Goal: Information Seeking & Learning: Learn about a topic

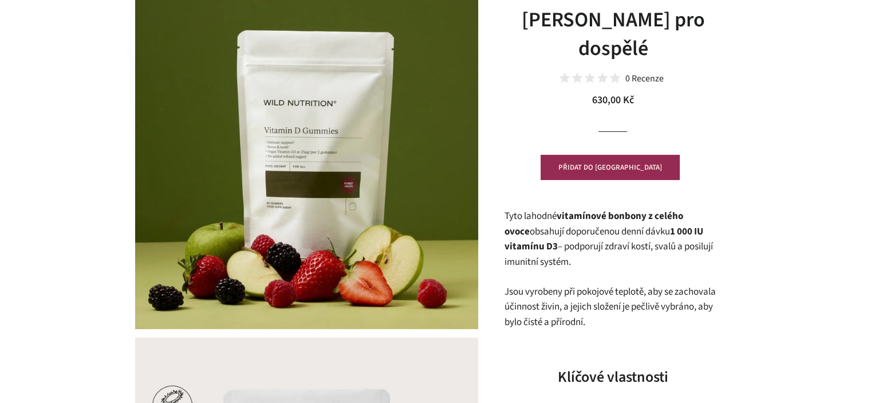
scroll to position [172, 0]
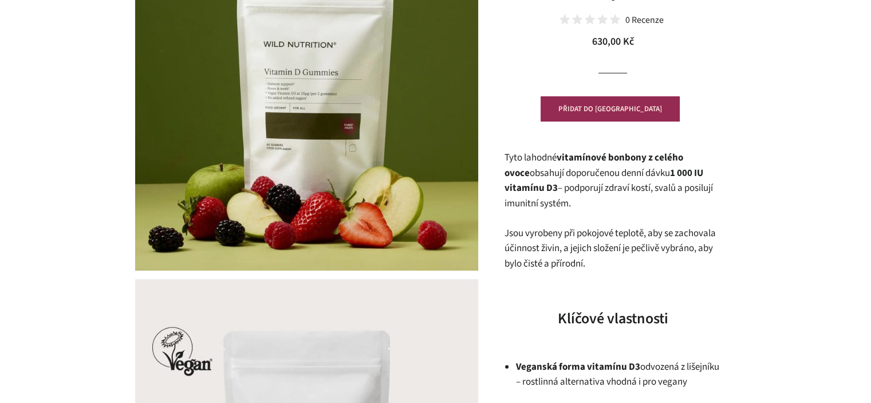
click at [638, 186] on p "Tyto lahodné vitamínové bonbony z celého ovoce obsahují doporučenou denní dávku…" at bounding box center [613, 180] width 218 height 61
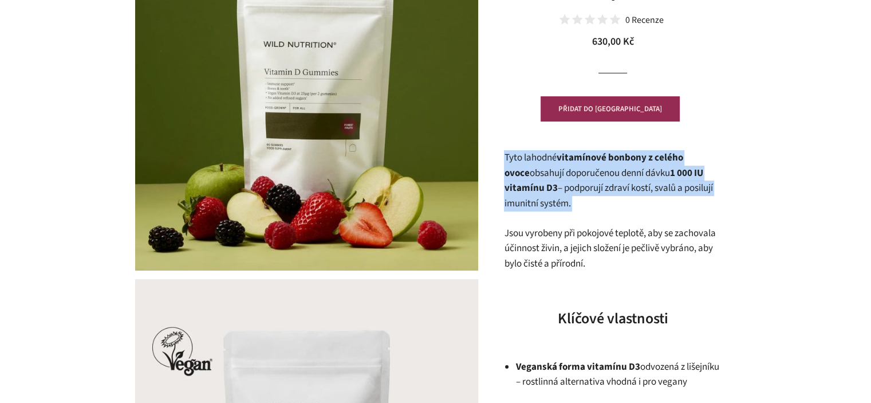
click at [638, 186] on p "Tyto lahodné vitamínové bonbony z celého ovoce obsahují doporučenou denní dávku…" at bounding box center [613, 180] width 218 height 61
click at [642, 197] on p "Tyto lahodné vitamínové bonbony z celého ovoce obsahují doporučenou denní dávku…" at bounding box center [613, 180] width 218 height 61
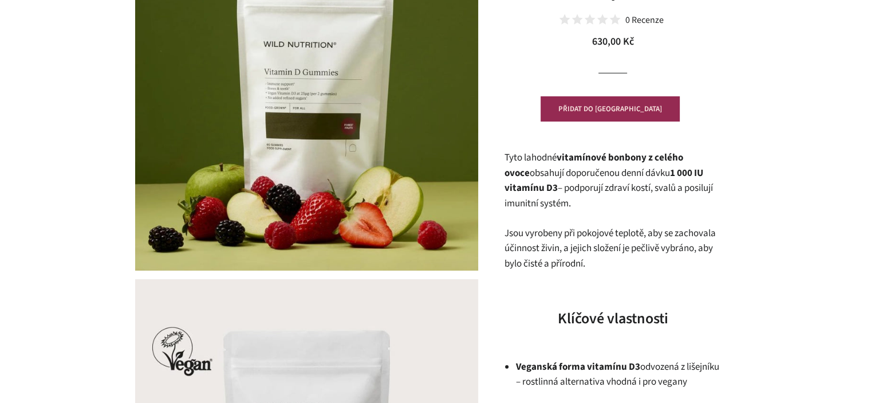
click at [591, 158] on strong "vitamínové bonbony z celého ovoce" at bounding box center [593, 165] width 179 height 29
drag, startPoint x: 591, startPoint y: 158, endPoint x: 699, endPoint y: 158, distance: 107.7
click at [683, 158] on strong "vitamínové bonbony z celého ovoce" at bounding box center [593, 165] width 179 height 29
click at [573, 159] on strong "vitamínové bonbony z celého ovoce" at bounding box center [593, 165] width 179 height 29
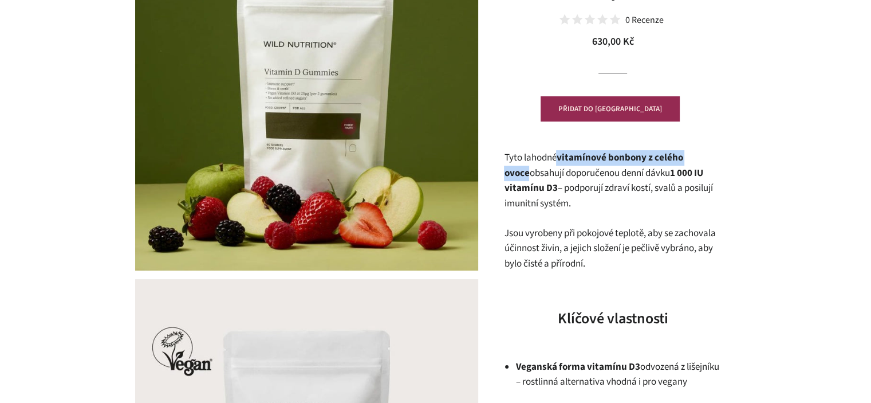
drag, startPoint x: 573, startPoint y: 159, endPoint x: 720, endPoint y: 159, distance: 146.7
click at [720, 159] on p "Tyto lahodné vitamínové bonbony z celého ovoce obsahují doporučenou denní dávku…" at bounding box center [613, 180] width 218 height 61
click at [709, 181] on p "Tyto lahodné vitamínové bonbony z celého ovoce obsahují doporučenou denní dávku…" at bounding box center [613, 180] width 218 height 61
click at [622, 191] on p "Tyto lahodné vitamínové bonbony z celého ovoce obsahují doporučenou denní dávku…" at bounding box center [613, 180] width 218 height 61
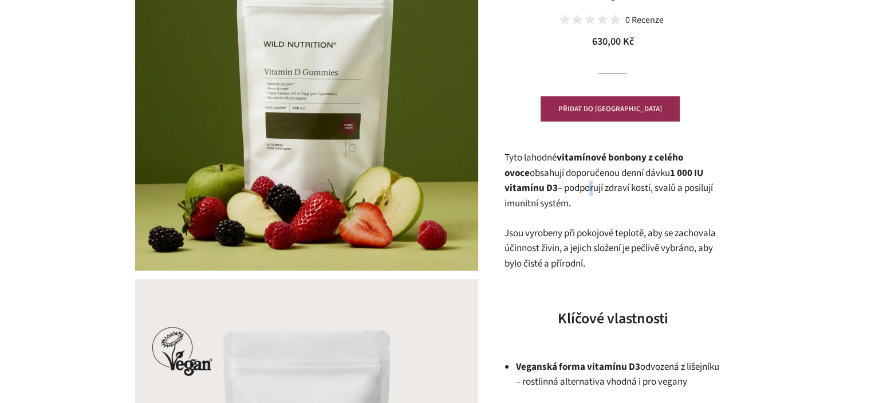
drag, startPoint x: 589, startPoint y: 183, endPoint x: 587, endPoint y: 175, distance: 8.2
click at [588, 183] on p "Tyto lahodné vitamínové bonbony z celého ovoce obsahují doporučenou denní dávku…" at bounding box center [613, 180] width 218 height 61
click at [580, 158] on strong "vitamínové bonbony z celého ovoce" at bounding box center [593, 165] width 179 height 29
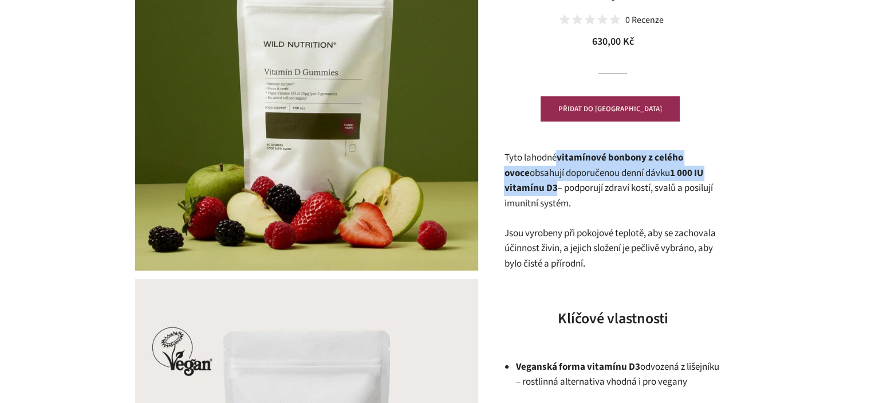
drag, startPoint x: 580, startPoint y: 158, endPoint x: 552, endPoint y: 189, distance: 42.2
click at [552, 189] on p "Tyto lahodné vitamínové bonbony z celého ovoce obsahují doporučenou denní dávku…" at bounding box center [613, 180] width 218 height 61
copy p "vitamínové bonbony z celého ovoce obsahují doporučenou denní dávku 1 000 IU vit…"
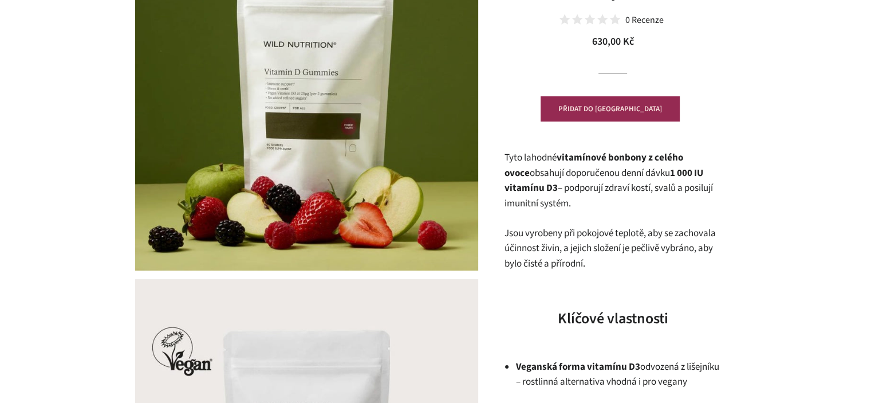
click at [548, 229] on p "Jsou vyrobeny při pokojové teplotě, aby se zachovala účinnost živin, a jejich s…" at bounding box center [613, 249] width 218 height 46
click at [576, 239] on p "Jsou vyrobeny při pokojové teplotě, aby se zachovala účinnost živin, a jejich s…" at bounding box center [613, 249] width 218 height 46
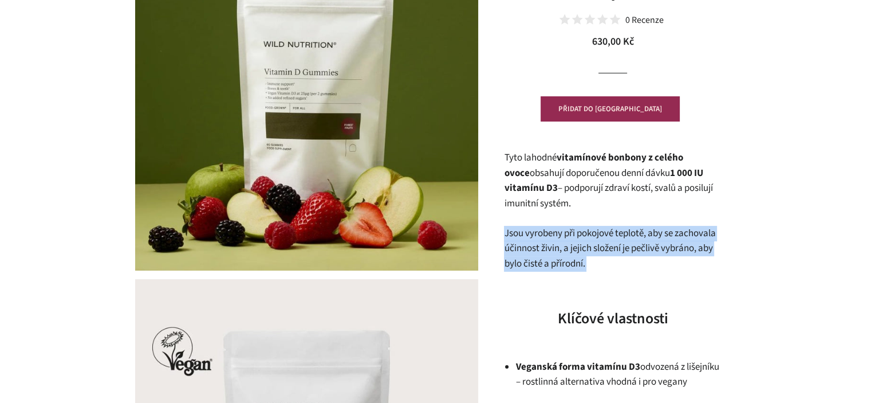
click at [576, 239] on p "Jsou vyrobeny při pokojové teplotě, aby se zachovala účinnost živin, a jejich s…" at bounding box center [613, 249] width 218 height 46
click at [611, 253] on p "Jsou vyrobeny při pokojové teplotě, aby se zachovala účinnost živin, a jejich s…" at bounding box center [613, 249] width 218 height 46
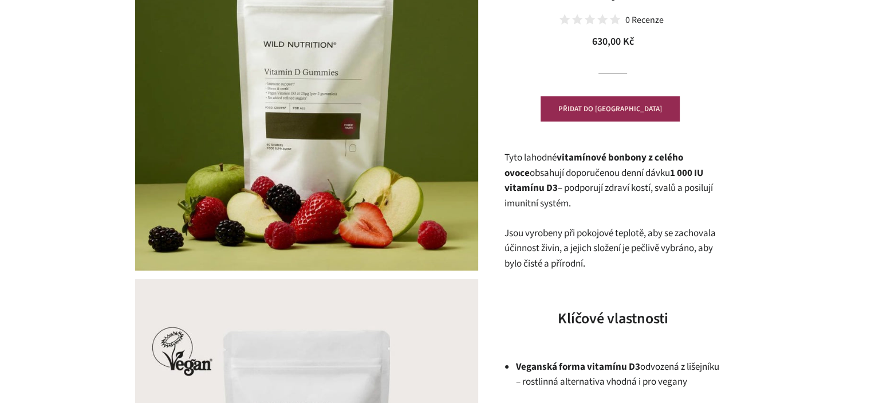
click at [631, 254] on p "Jsou vyrobeny při pokojové teplotě, aby se zachovala účinnost živin, a jejich s…" at bounding box center [613, 249] width 218 height 46
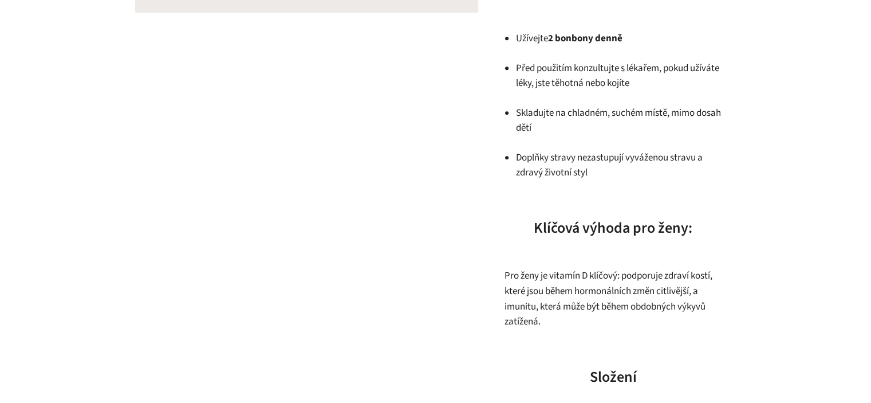
scroll to position [802, 0]
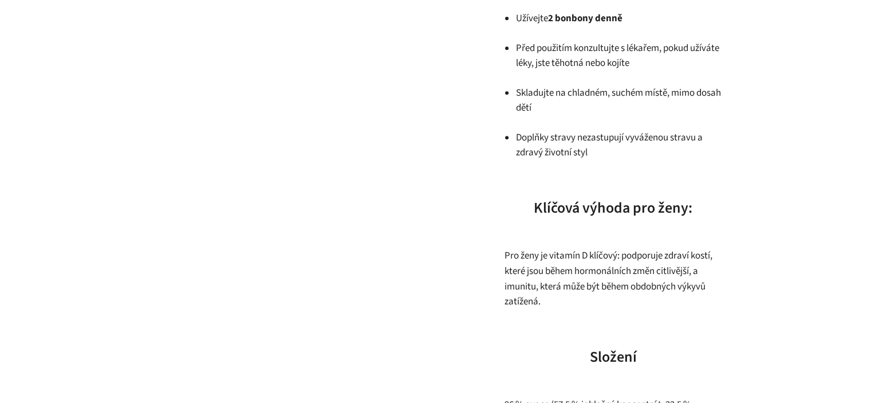
click at [560, 277] on p "Pro ženy je vitamín D klíčový: podporuje zdraví kostí, které jsou během hormoná…" at bounding box center [613, 278] width 218 height 61
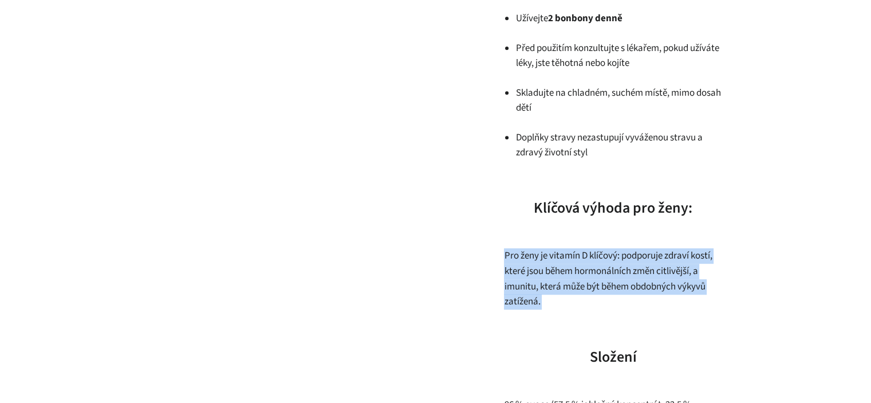
click at [560, 277] on p "Pro ženy je vitamín D klíčový: podporuje zdraví kostí, které jsou během hormoná…" at bounding box center [613, 278] width 218 height 61
click at [563, 290] on p "Pro ženy je vitamín D klíčový: podporuje zdraví kostí, které jsou během hormoná…" at bounding box center [613, 278] width 218 height 61
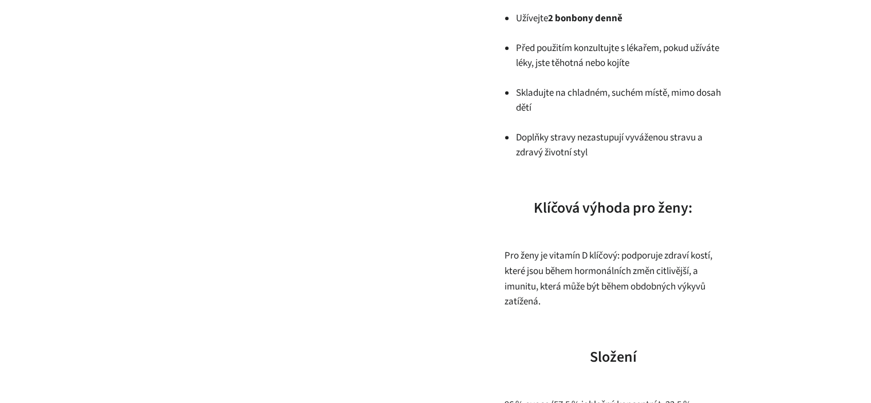
click at [621, 254] on p "Pro ženy je vitamín D klíčový: podporuje zdraví kostí, které jsou během hormoná…" at bounding box center [613, 278] width 218 height 61
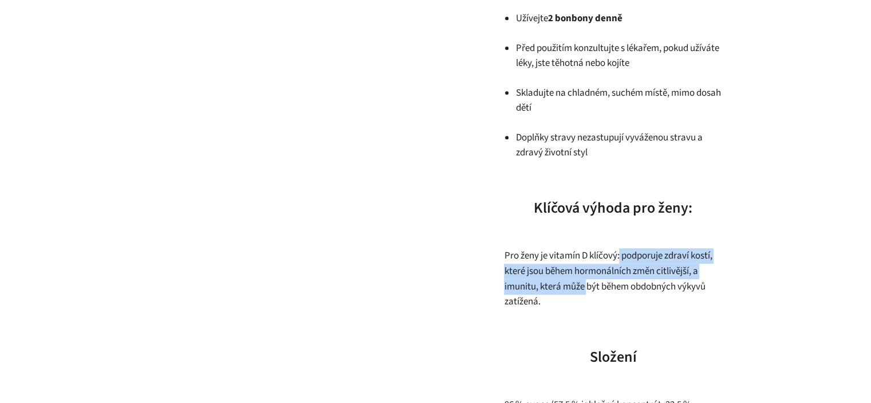
drag, startPoint x: 621, startPoint y: 254, endPoint x: 585, endPoint y: 292, distance: 52.3
click at [585, 292] on p "Pro ženy je vitamín D klíčový: podporuje zdraví kostí, které jsou během hormoná…" at bounding box center [613, 278] width 218 height 61
click at [584, 295] on p "Pro ženy je vitamín D klíčový: podporuje zdraví kostí, které jsou během hormoná…" at bounding box center [613, 278] width 218 height 61
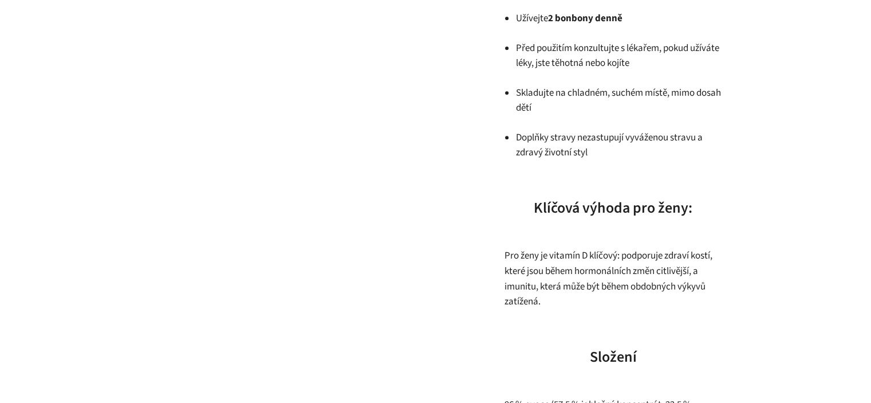
click at [539, 292] on p "Pro ženy je vitamín D klíčový: podporuje zdraví kostí, které jsou během hormoná…" at bounding box center [613, 278] width 218 height 61
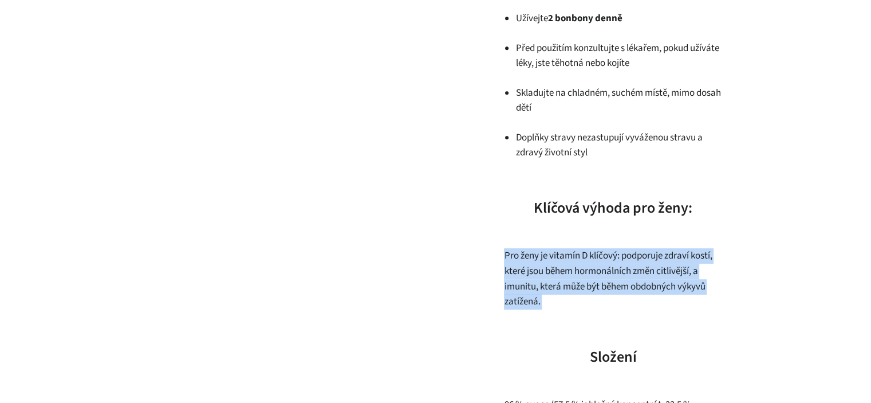
click at [539, 292] on p "Pro ženy je vitamín D klíčový: podporuje zdraví kostí, které jsou během hormoná…" at bounding box center [613, 278] width 218 height 61
click at [553, 298] on p "Pro ženy je vitamín D klíčový: podporuje zdraví kostí, které jsou během hormoná…" at bounding box center [613, 278] width 218 height 61
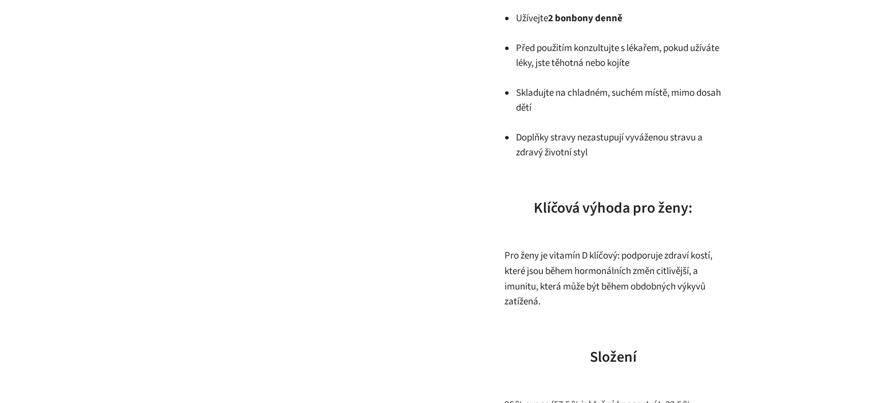
click at [506, 262] on p "Pro ženy je vitamín D klíčový: podporuje zdraví kostí, které jsou během hormoná…" at bounding box center [613, 278] width 218 height 61
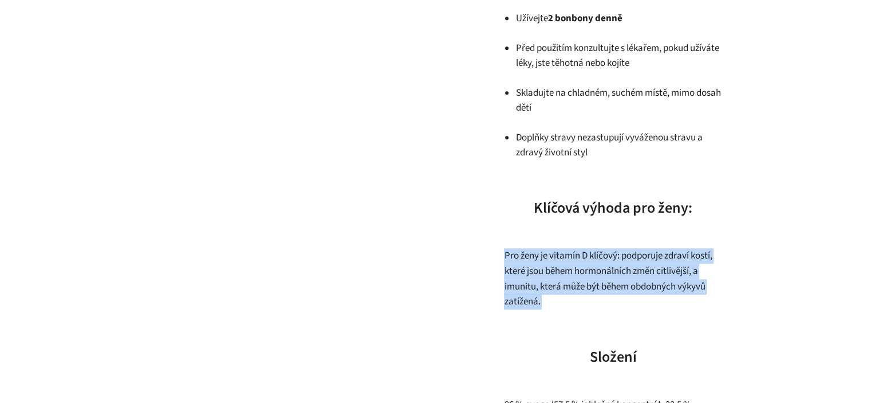
drag, startPoint x: 506, startPoint y: 262, endPoint x: 549, endPoint y: 300, distance: 56.8
click at [549, 300] on p "Pro ženy je vitamín D klíčový: podporuje zdraví kostí, které jsou během hormoná…" at bounding box center [613, 278] width 218 height 61
drag, startPoint x: 549, startPoint y: 300, endPoint x: 505, endPoint y: 256, distance: 62.0
click at [505, 256] on p "Pro ženy je vitamín D klíčový: podporuje zdraví kostí, které jsou během hormoná…" at bounding box center [613, 278] width 218 height 61
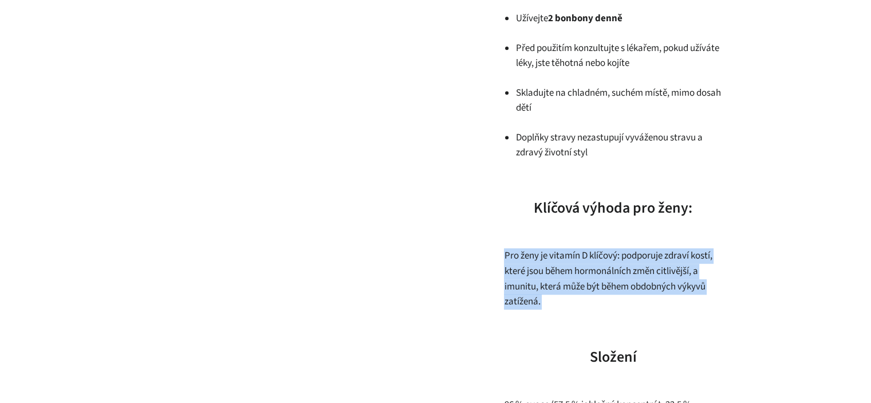
click at [505, 256] on p "Pro ženy je vitamín D klíčový: podporuje zdraví kostí, které jsou během hormoná…" at bounding box center [613, 278] width 218 height 61
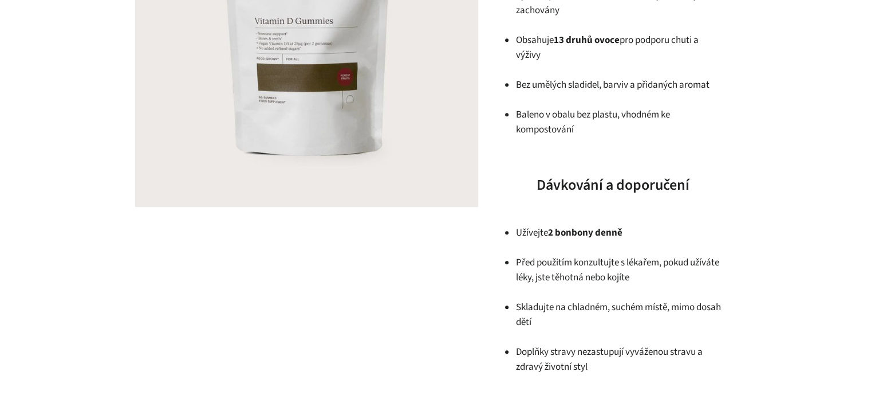
scroll to position [458, 0]
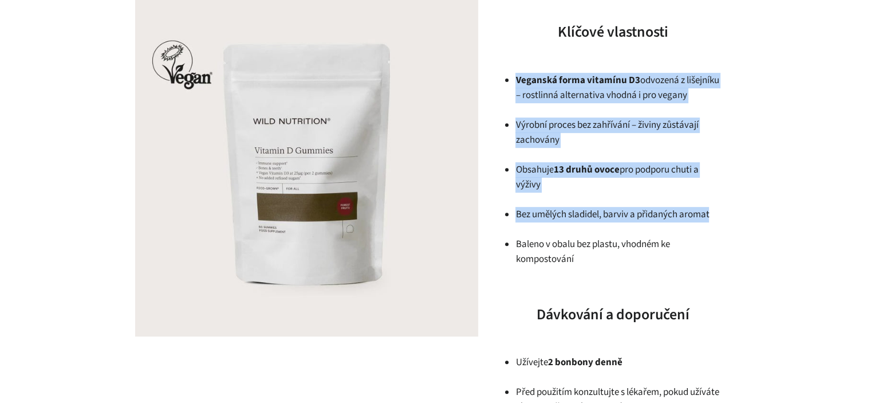
drag, startPoint x: 517, startPoint y: 78, endPoint x: 690, endPoint y: 162, distance: 191.9
click at [720, 218] on ul "Veganská forma vitamínu D3 odvozená z lišejníku – rostlinná alternativa vhodná …" at bounding box center [619, 170] width 206 height 194
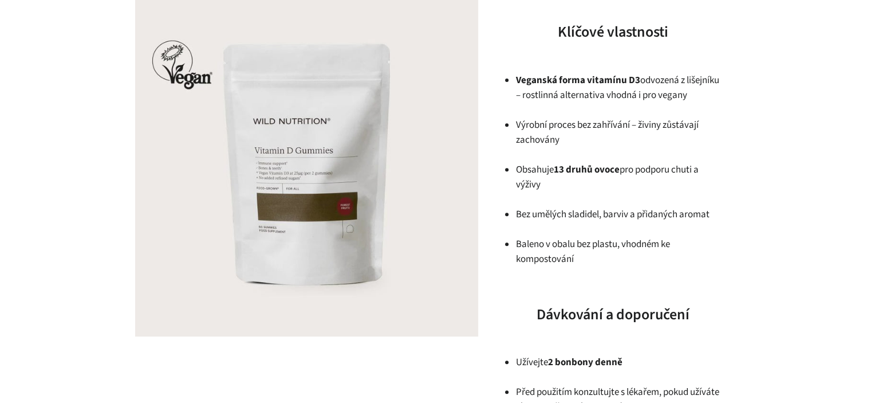
click at [569, 246] on p "Baleno v obalu bez plastu, vhodném ke kompostování" at bounding box center [619, 252] width 206 height 30
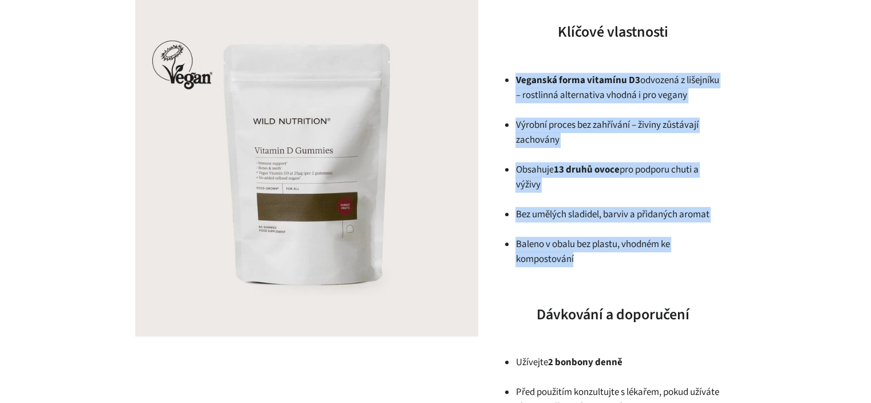
drag, startPoint x: 583, startPoint y: 258, endPoint x: 509, endPoint y: 80, distance: 192.9
click at [516, 80] on ul "Veganská forma vitamínu D3 odvozená z lišejníku – rostlinná alternativa vhodná …" at bounding box center [619, 170] width 206 height 194
copy ul "Veganská forma vitamínu D3 odvozená z lišejníku – rostlinná alternativa vhodná …"
click at [470, 194] on img at bounding box center [307, 165] width 344 height 344
drag, startPoint x: 531, startPoint y: 227, endPoint x: 536, endPoint y: 241, distance: 14.5
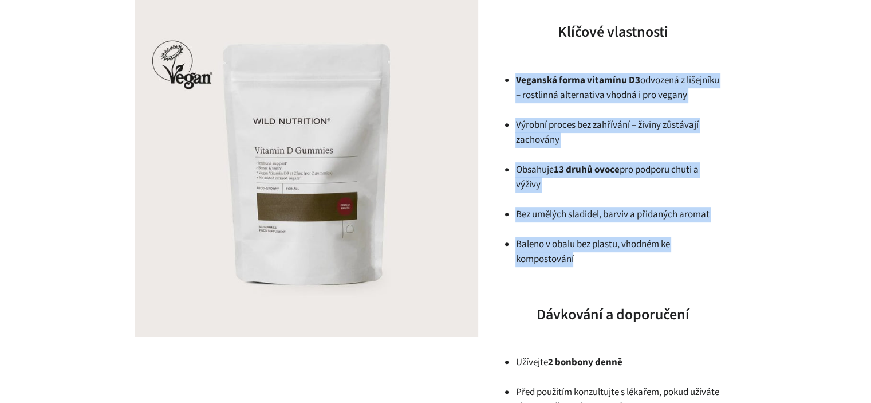
click at [531, 229] on ul "Veganská forma vitamínu D3 odvozená z lišejníku – rostlinná alternativa vhodná …" at bounding box center [619, 170] width 206 height 194
click at [536, 242] on p "Baleno v obalu bez plastu, vhodném ke kompostování" at bounding box center [619, 252] width 206 height 30
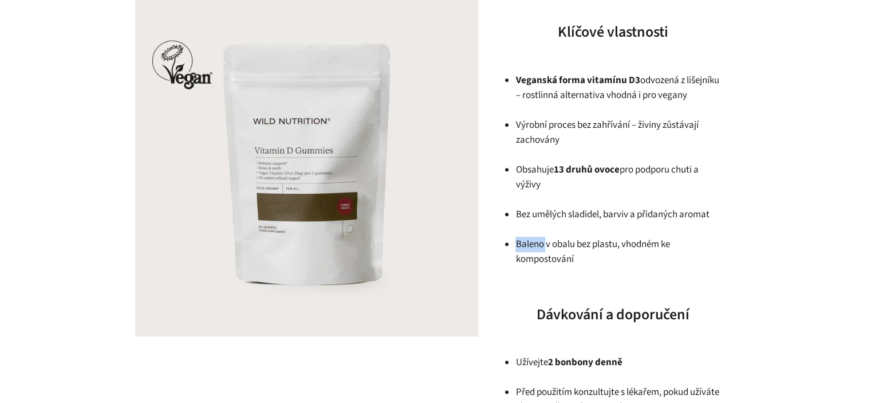
click at [536, 242] on p "Baleno v obalu bez plastu, vhodném ke kompostování" at bounding box center [619, 252] width 206 height 30
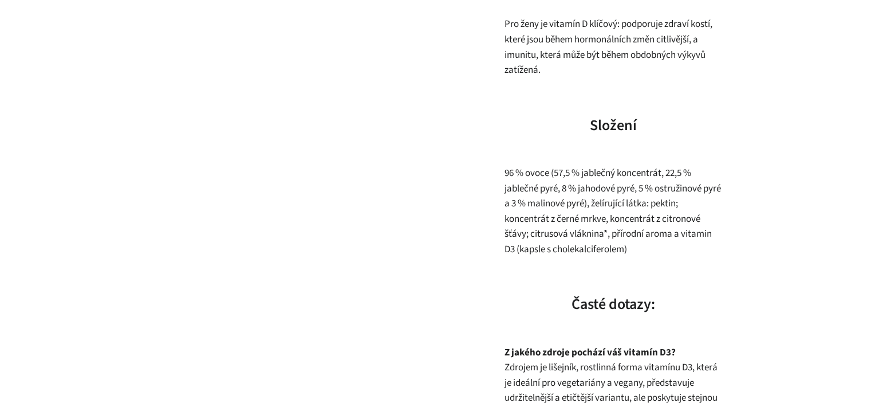
scroll to position [1089, 0]
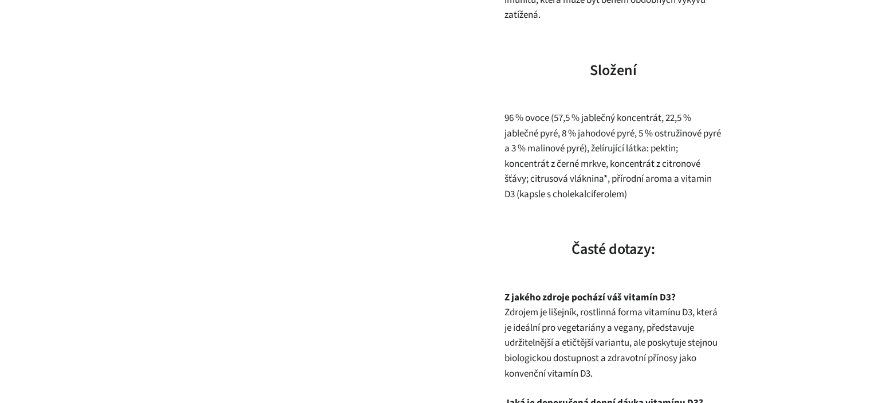
click at [647, 166] on span "96 % ovoce (57,5 % jablečný koncentrát, 22,5 % jablečné pyré, 8 % jahodové pyré…" at bounding box center [612, 156] width 217 height 90
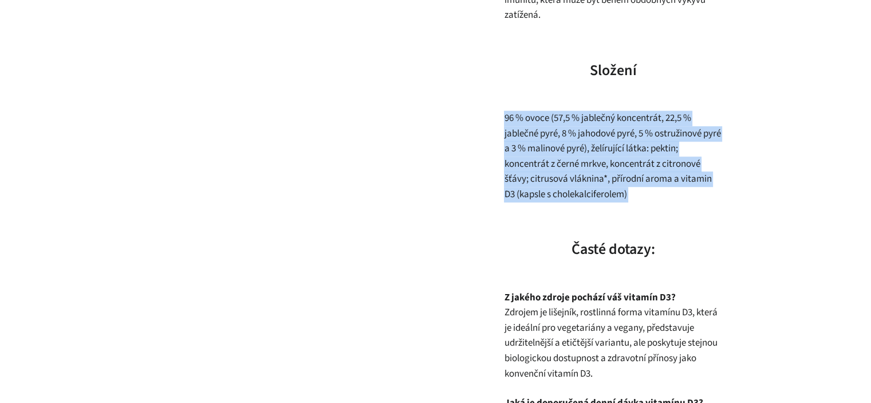
click at [647, 166] on span "96 % ovoce (57,5 % jablečný koncentrát, 22,5 % jablečné pyré, 8 % jahodové pyré…" at bounding box center [612, 156] width 217 height 90
click at [658, 183] on span "96 % ovoce (57,5 % jablečný koncentrát, 22,5 % jablečné pyré, 8 % jahodové pyré…" at bounding box center [612, 156] width 217 height 90
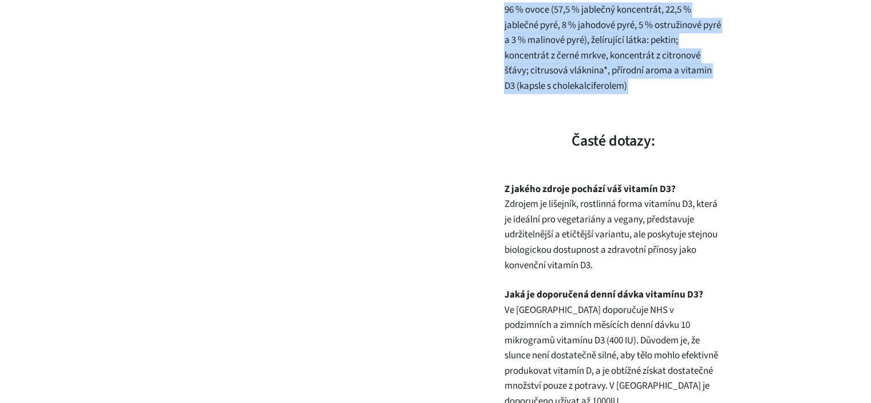
scroll to position [1203, 0]
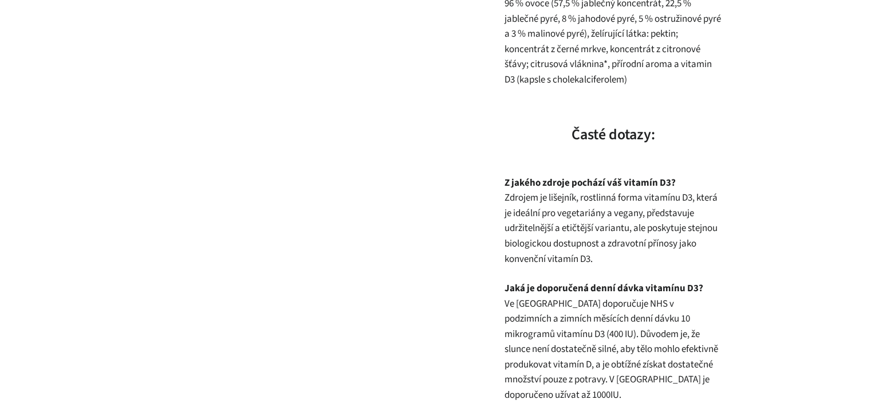
click at [704, 167] on div "Tyto lahodné vitamínové bonbony z celého ovoce obsahují doporučenou denní dávku…" at bounding box center [613, 17] width 218 height 1797
click at [516, 203] on p "Z jakého zdroje pochází váš vitamín D3? Zdrojem je lišejník, rostlinná forma vi…" at bounding box center [613, 220] width 218 height 91
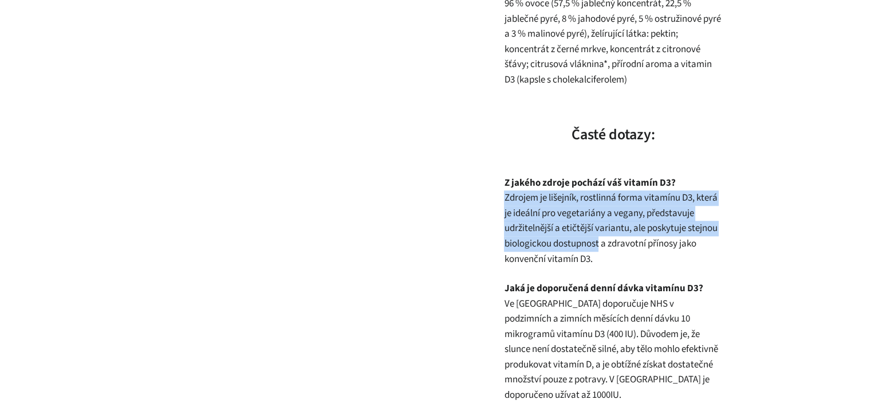
drag, startPoint x: 516, startPoint y: 203, endPoint x: 598, endPoint y: 252, distance: 94.5
click at [597, 250] on p "Z jakého zdroje pochází váš vitamín D3? Zdrojem je lišejník, rostlinná forma vi…" at bounding box center [613, 220] width 218 height 91
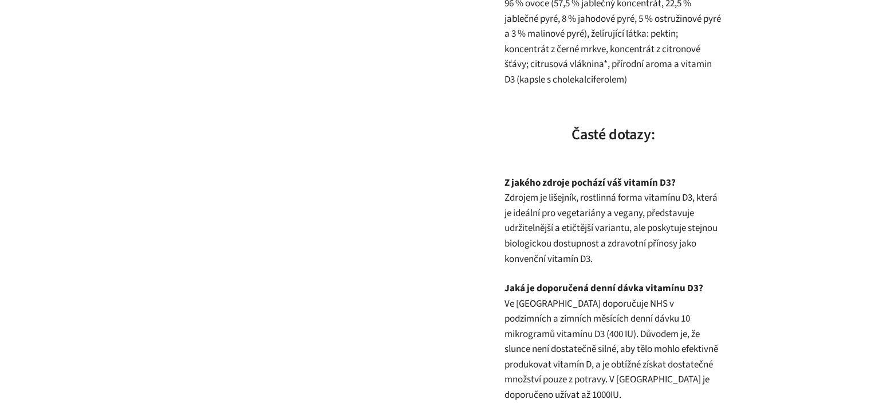
click at [600, 256] on p "Z jakého zdroje pochází váš vitamín D3? Zdrojem je lišejník, rostlinná forma vi…" at bounding box center [613, 220] width 218 height 91
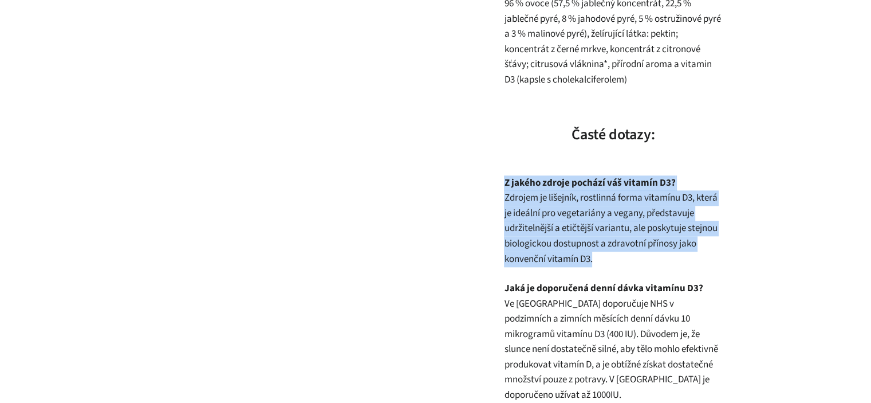
drag, startPoint x: 600, startPoint y: 256, endPoint x: 504, endPoint y: 174, distance: 127.2
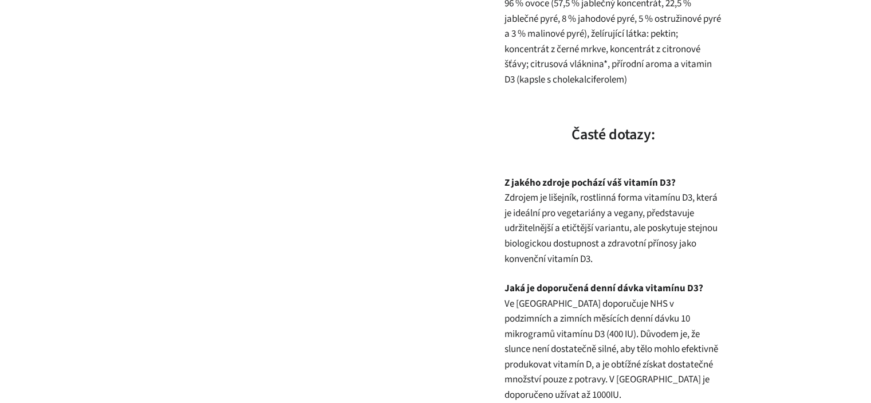
click at [521, 199] on p "Z jakého zdroje pochází váš vitamín D3? Zdrojem je lišejník, rostlinná forma vi…" at bounding box center [613, 220] width 218 height 91
click at [547, 208] on p "Z jakého zdroje pochází váš vitamín D3? Zdrojem je lišejník, rostlinná forma vi…" at bounding box center [613, 220] width 218 height 91
click at [579, 219] on p "Z jakého zdroje pochází váš vitamín D3? Zdrojem je lišejník, rostlinná forma vi…" at bounding box center [613, 220] width 218 height 91
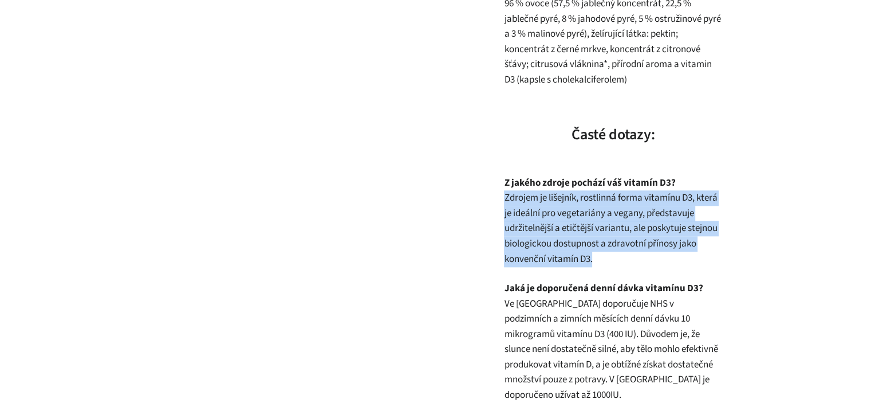
click at [579, 219] on p "Z jakého zdroje pochází váš vitamín D3? Zdrojem je lišejník, rostlinná forma vi…" at bounding box center [613, 220] width 218 height 91
click at [623, 249] on p "Z jakého zdroje pochází váš vitamín D3? Zdrojem je lišejník, rostlinná forma vi…" at bounding box center [613, 220] width 218 height 91
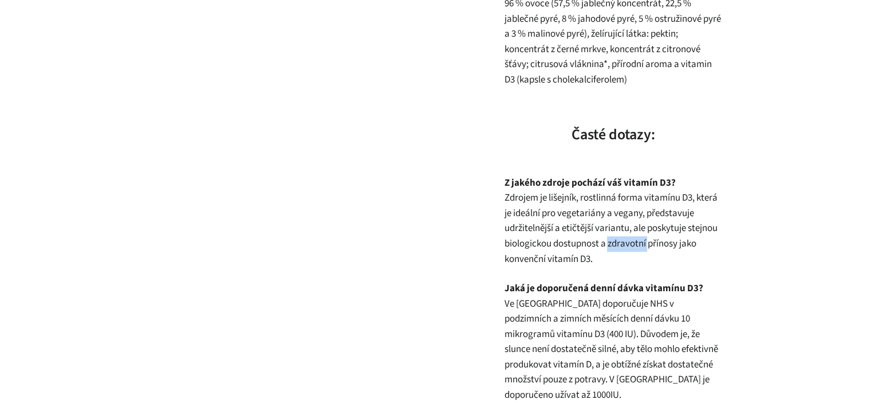
click at [623, 249] on p "Z jakého zdroje pochází váš vitamín D3? Zdrojem je lišejník, rostlinná forma vi…" at bounding box center [613, 220] width 218 height 91
click at [621, 256] on p "Z jakého zdroje pochází váš vitamín D3? Zdrojem je lišejník, rostlinná forma vi…" at bounding box center [613, 220] width 218 height 91
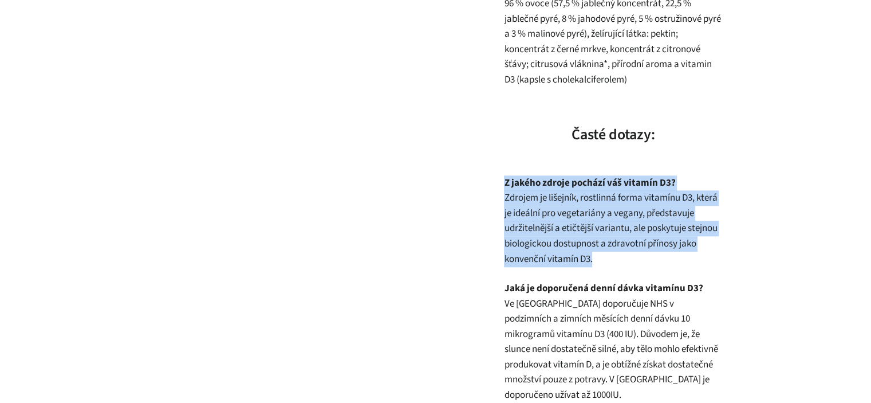
drag, startPoint x: 621, startPoint y: 256, endPoint x: 503, endPoint y: 180, distance: 140.2
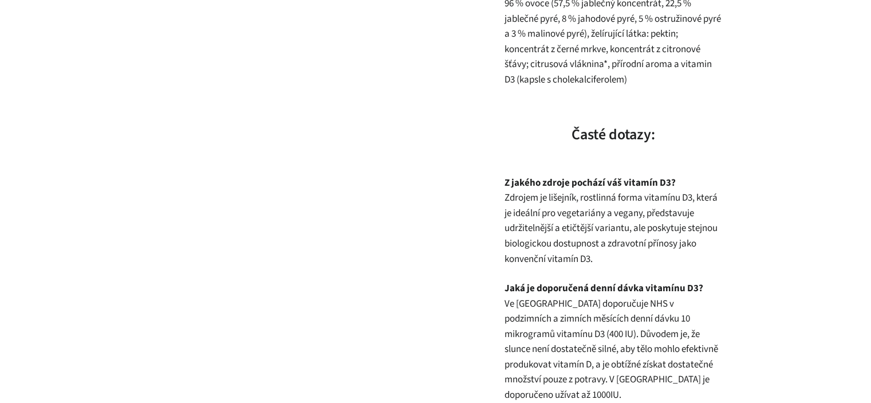
click at [541, 206] on p "Z jakého zdroje pochází váš vitamín D3? Zdrojem je lišejník, rostlinná forma vi…" at bounding box center [613, 220] width 218 height 91
click at [521, 192] on p "Z jakého zdroje pochází váš vitamín D3? Zdrojem je lišejník, rostlinná forma vi…" at bounding box center [613, 220] width 218 height 91
drag, startPoint x: 521, startPoint y: 192, endPoint x: 619, endPoint y: 207, distance: 99.1
click at [552, 193] on p "Z jakého zdroje pochází váš vitamín D3? Zdrojem je lišejník, rostlinná forma vi…" at bounding box center [613, 220] width 218 height 91
click at [619, 207] on p "Z jakého zdroje pochází váš vitamín D3? Zdrojem je lišejník, rostlinná forma vi…" at bounding box center [613, 220] width 218 height 91
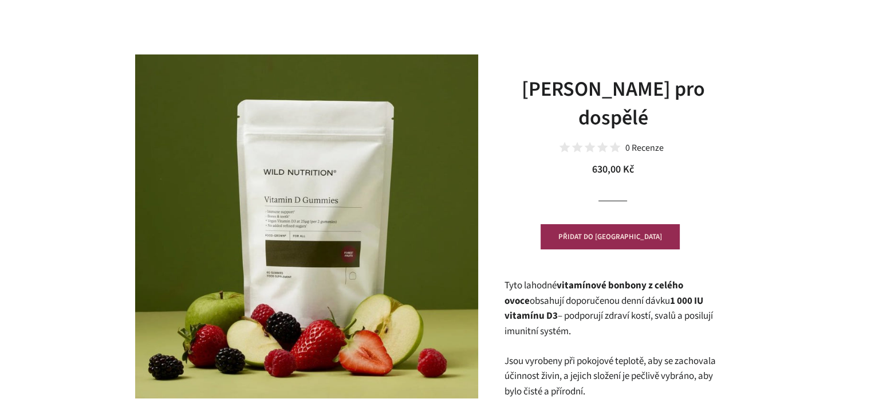
scroll to position [0, 0]
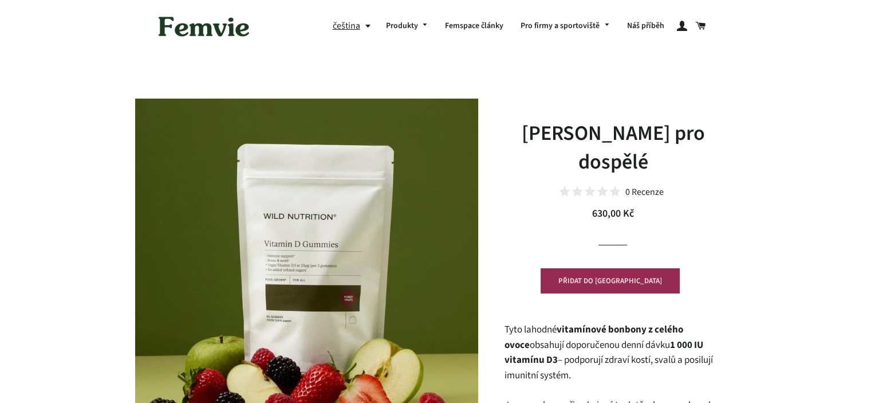
click at [562, 139] on h1 "[PERSON_NAME] pro dospělé" at bounding box center [613, 148] width 218 height 58
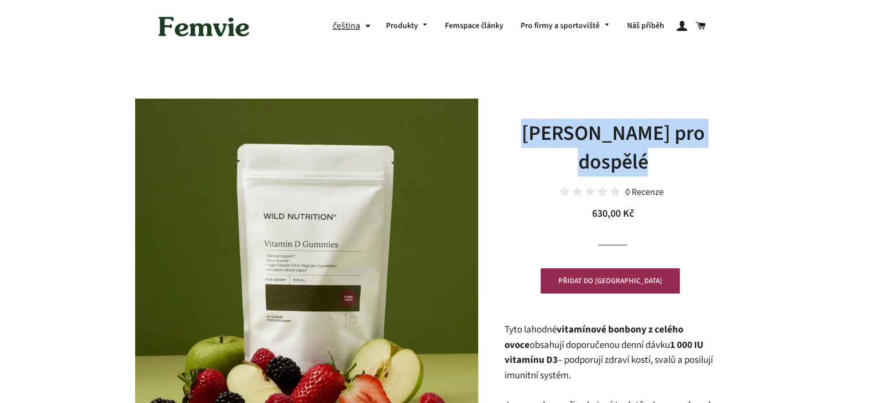
click at [562, 139] on h1 "[PERSON_NAME] pro dospělé" at bounding box center [613, 148] width 218 height 58
copy h1 "[PERSON_NAME] pro dospělé"
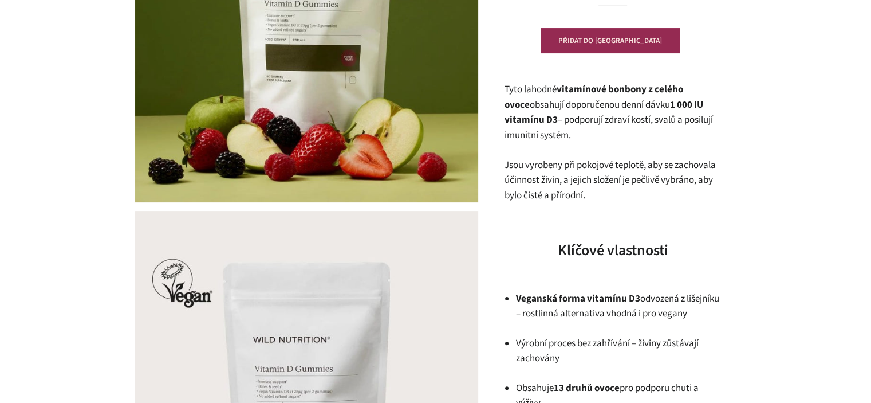
scroll to position [516, 0]
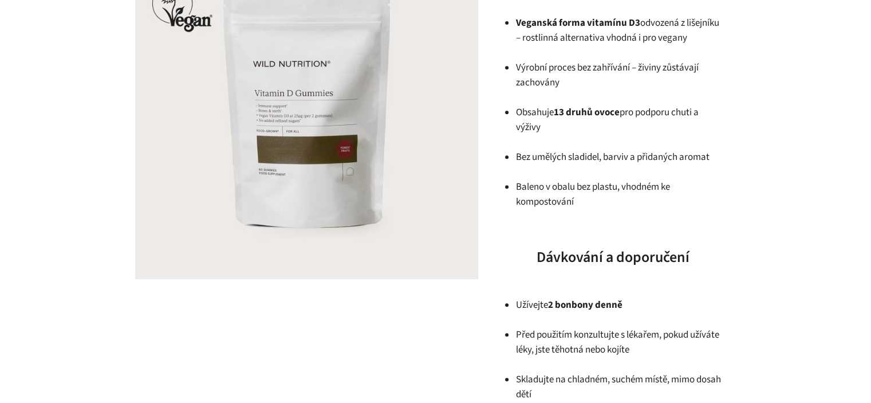
click at [588, 196] on p "Baleno v obalu bez plastu, vhodném ke kompostování" at bounding box center [619, 194] width 206 height 30
drag, startPoint x: 588, startPoint y: 196, endPoint x: 549, endPoint y: 166, distance: 49.4
click at [549, 166] on ul "Veganská forma vitamínu D3 odvozená z lišejníku – rostlinná alternativa vhodná …" at bounding box center [619, 112] width 206 height 194
click at [548, 165] on ul "Veganská forma vitamínu D3 odvozená z lišejníku – rostlinná alternativa vhodná …" at bounding box center [619, 112] width 206 height 194
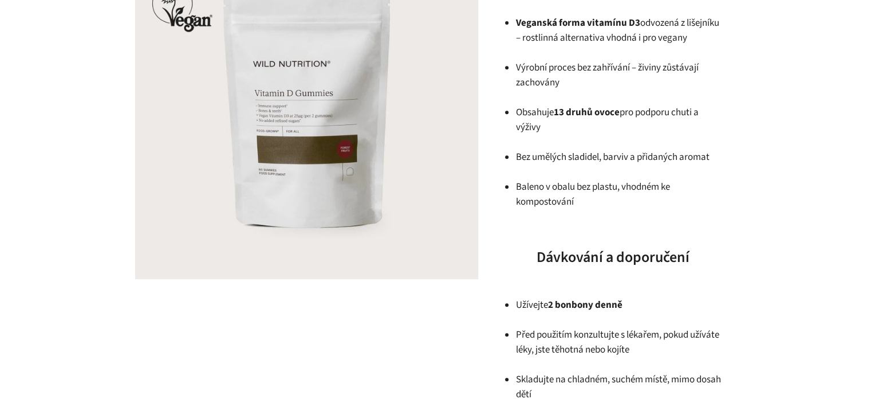
click at [531, 115] on p "Obsahuje 13 druhů ovoce pro podporu chuti a výživy" at bounding box center [619, 120] width 206 height 30
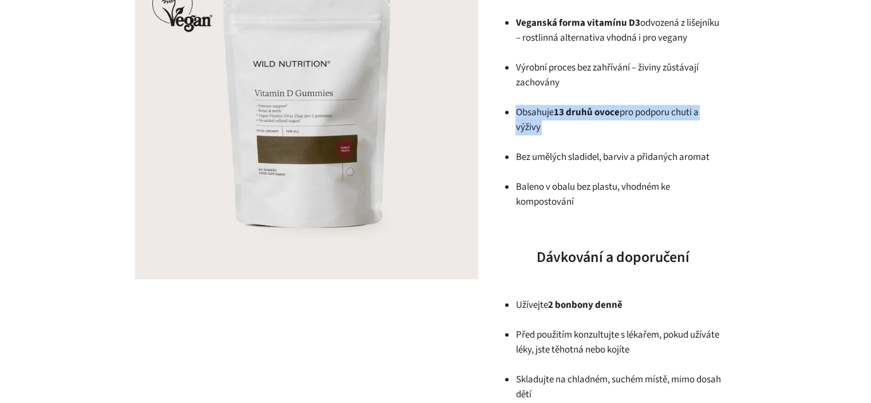
click at [531, 115] on p "Obsahuje 13 druhů ovoce pro podporu chuti a výživy" at bounding box center [619, 120] width 206 height 30
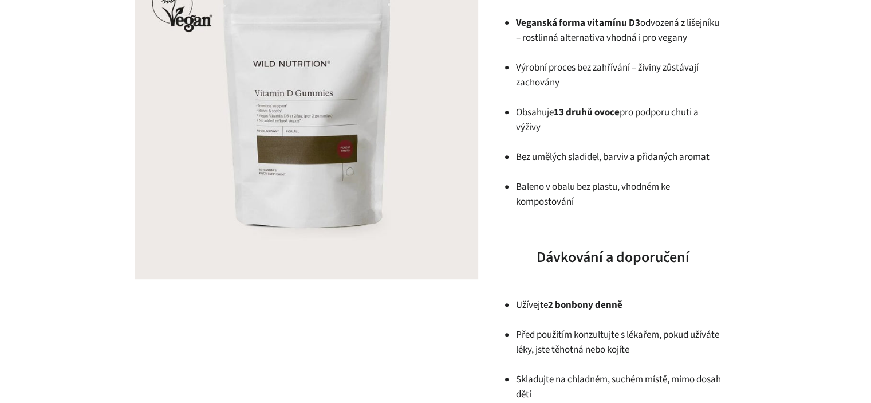
click at [631, 195] on p "Baleno v obalu bez plastu, vhodném ke kompostování" at bounding box center [619, 194] width 206 height 30
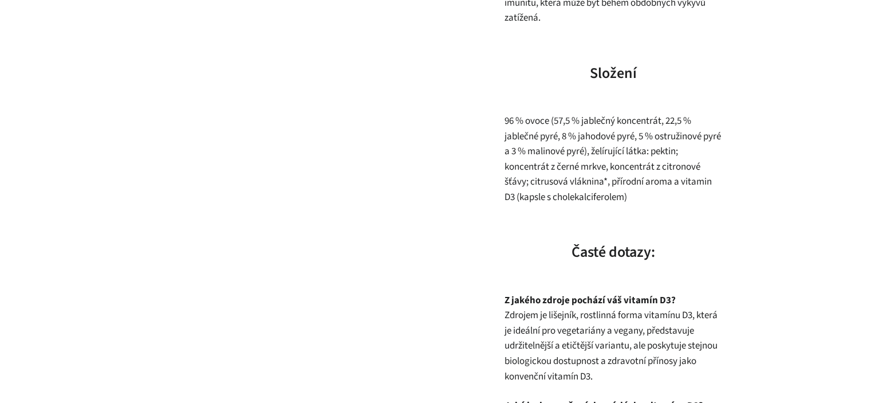
scroll to position [1089, 0]
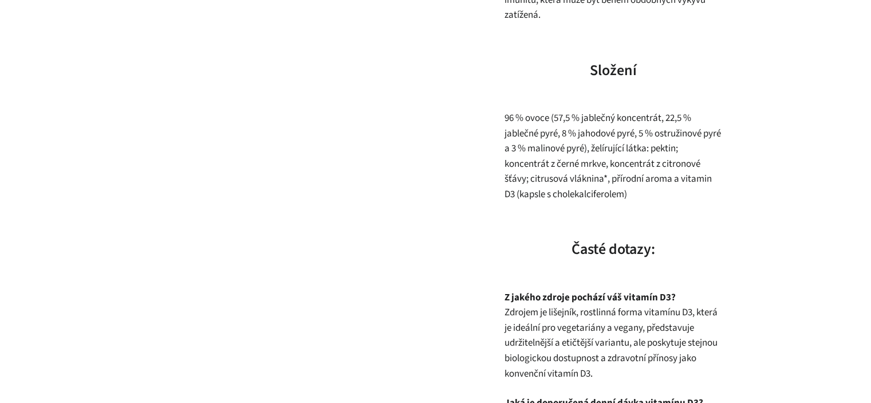
click at [529, 121] on span "96 % ovoce (57,5 % jablečný koncentrát, 22,5 % jablečné pyré, 8 % jahodové pyré…" at bounding box center [612, 156] width 217 height 90
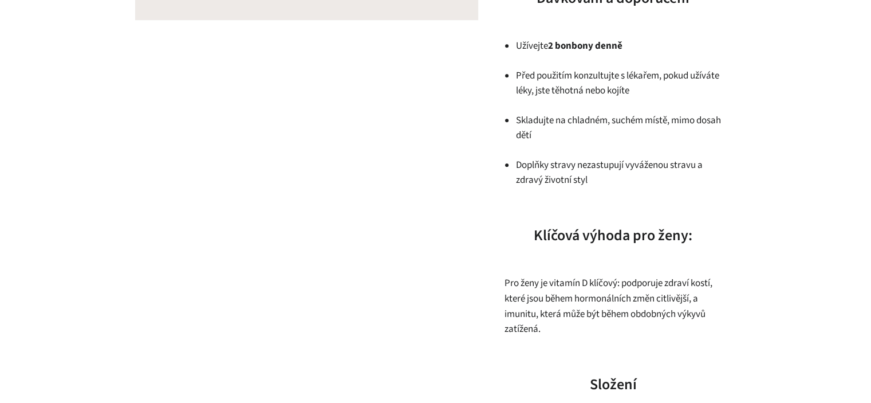
scroll to position [688, 0]
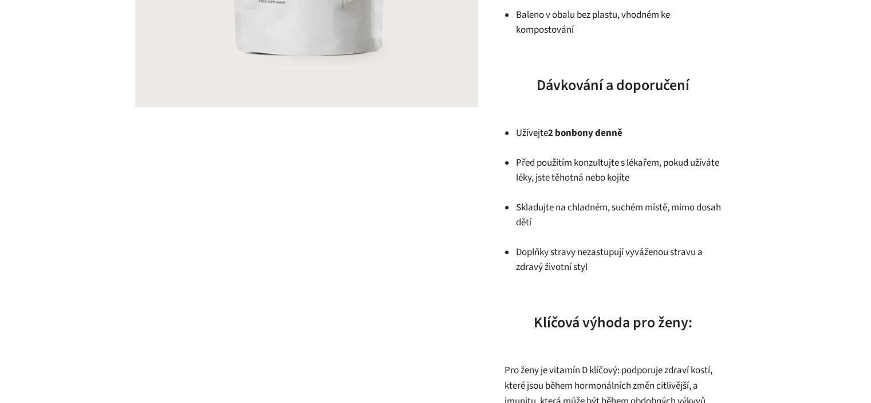
click at [608, 183] on p "Před použitím konzultujte s lékařem, pokud užíváte léky, jste těhotná nebo kojí…" at bounding box center [619, 170] width 206 height 30
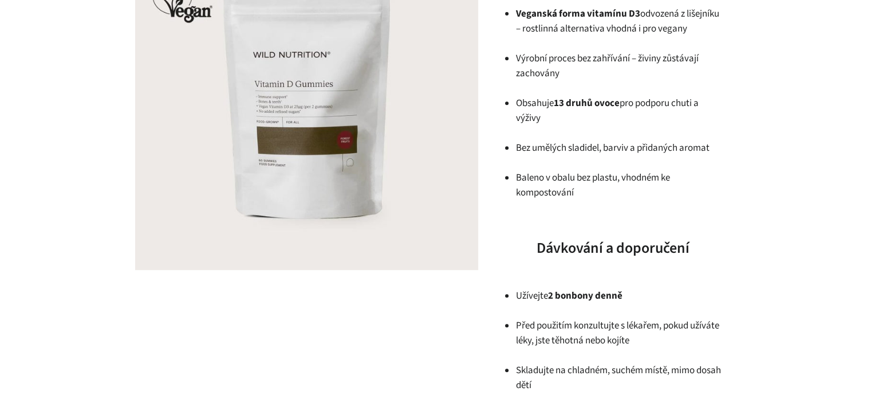
scroll to position [458, 0]
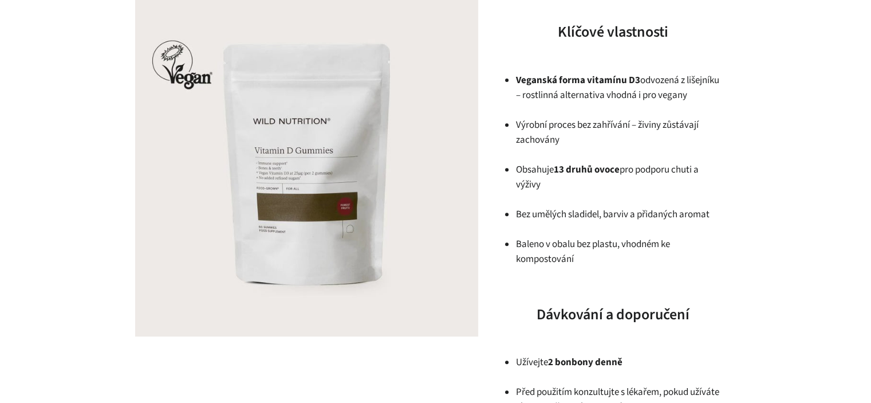
click at [639, 124] on p "Výrobní proces bez zahřívání – živiny zůstávají zachovány" at bounding box center [619, 132] width 206 height 30
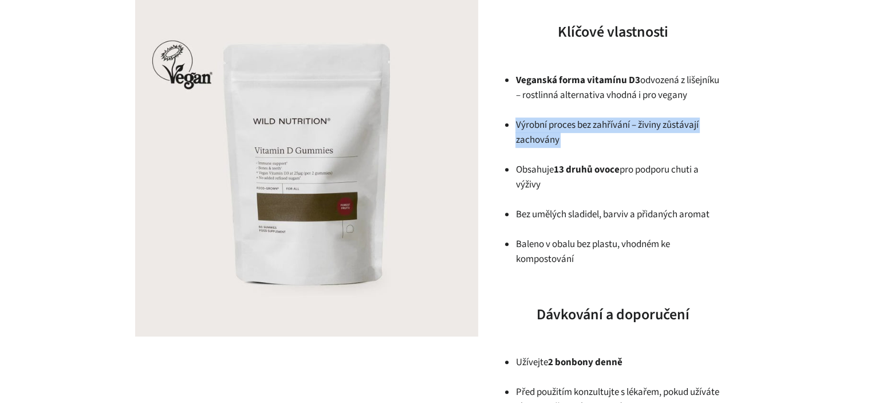
click at [639, 124] on p "Výrobní proces bez zahřívání – živiny zůstávají zachovány" at bounding box center [619, 132] width 206 height 30
copy ul "Výrobní proces bez zahřívání – živiny zůstávají zachovány"
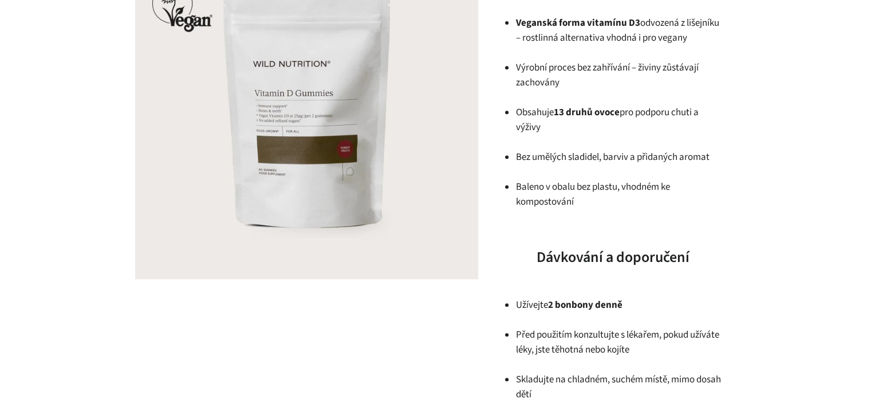
click at [565, 208] on p "Baleno v obalu bez plastu, vhodném ke kompostování" at bounding box center [619, 194] width 206 height 30
click at [590, 206] on p "Baleno v obalu bez plastu, vhodném ke kompostování" at bounding box center [619, 194] width 206 height 30
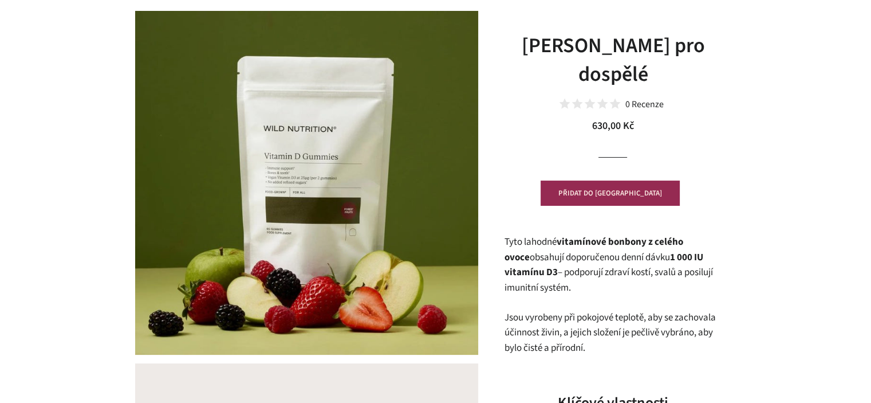
scroll to position [229, 0]
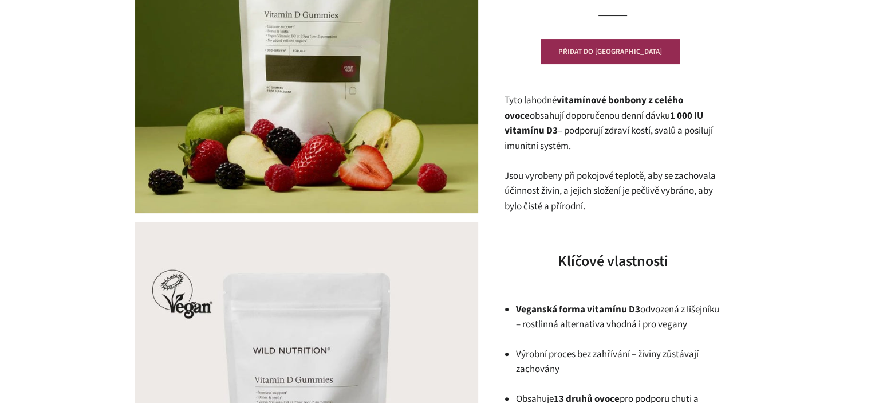
click at [630, 111] on p "Tyto lahodné vitamínové bonbony z celého ovoce obsahují doporučenou denní dávku…" at bounding box center [613, 123] width 218 height 61
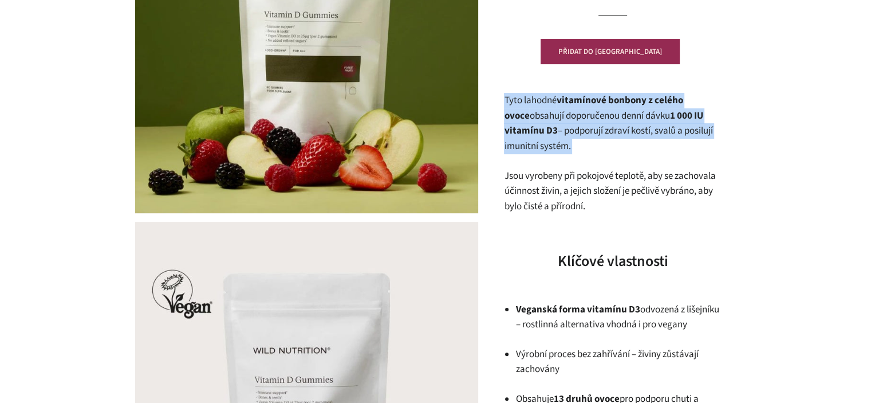
click at [630, 111] on p "Tyto lahodné vitamínové bonbony z celého ovoce obsahují doporučenou denní dávku…" at bounding box center [613, 123] width 218 height 61
click at [582, 138] on p "Tyto lahodné vitamínové bonbony z celého ovoce obsahují doporučenou denní dávku…" at bounding box center [613, 123] width 218 height 61
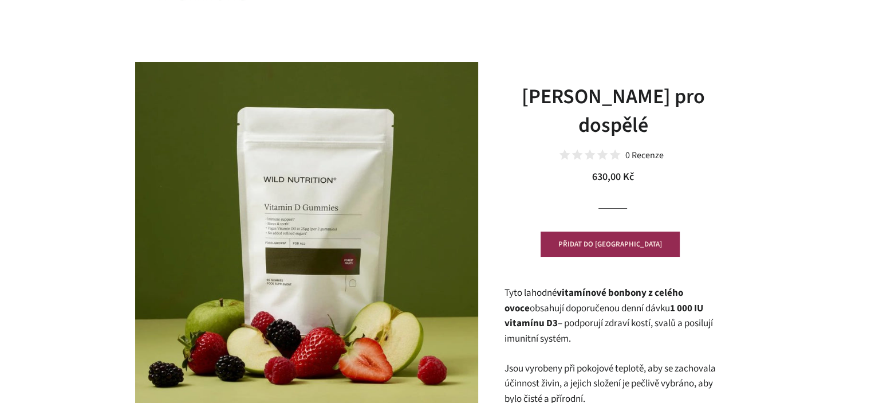
scroll to position [57, 0]
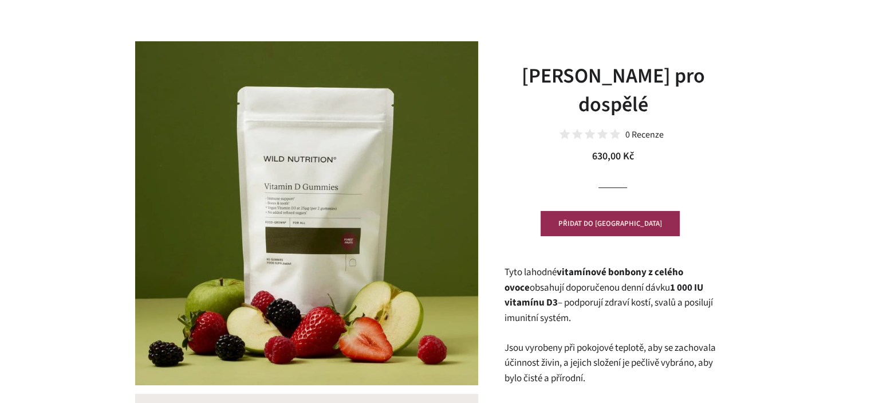
click at [598, 290] on p "Tyto lahodné vitamínové bonbony z celého ovoce obsahují doporučenou denní dávku…" at bounding box center [613, 295] width 218 height 61
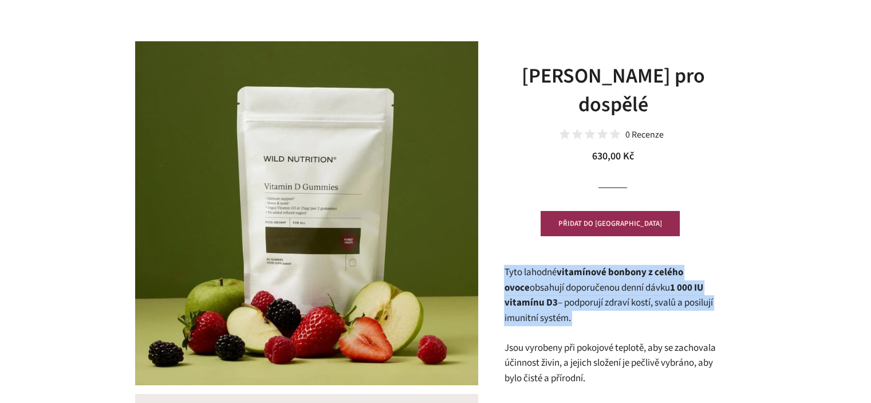
click at [598, 290] on p "Tyto lahodné vitamínové bonbony z celého ovoce obsahují doporučenou denní dávku…" at bounding box center [613, 295] width 218 height 61
drag, startPoint x: 626, startPoint y: 308, endPoint x: 638, endPoint y: 320, distance: 17.4
click at [626, 309] on p "Tyto lahodné vitamínové bonbony z celého ovoce obsahují doporučenou denní dávku…" at bounding box center [613, 295] width 218 height 61
click at [638, 321] on p "Tyto lahodné vitamínové bonbony z celého ovoce obsahují doporučenou denní dávku…" at bounding box center [613, 295] width 218 height 61
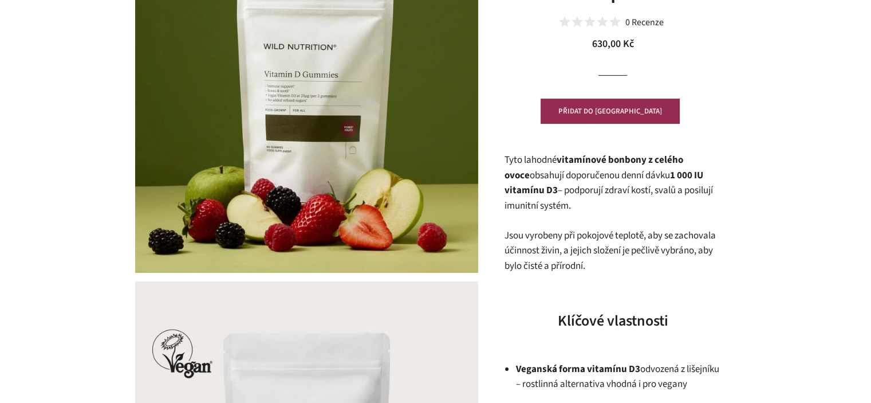
scroll to position [172, 0]
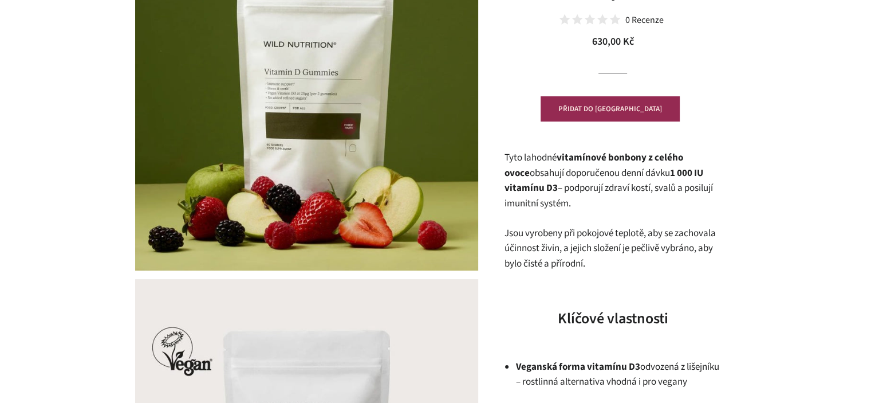
click at [674, 180] on p "Tyto lahodné vitamínové bonbony z celého ovoce obsahují doporučenou denní dávku…" at bounding box center [613, 180] width 218 height 61
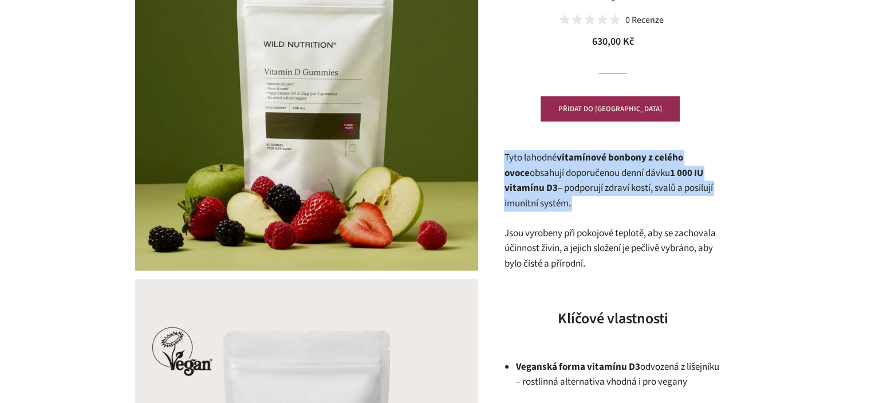
click at [674, 180] on p "Tyto lahodné vitamínové bonbony z celého ovoce obsahují doporučenou denní dávku…" at bounding box center [613, 180] width 218 height 61
click at [677, 199] on p "Tyto lahodné vitamínové bonbony z celého ovoce obsahují doporučenou denní dávku…" at bounding box center [613, 180] width 218 height 61
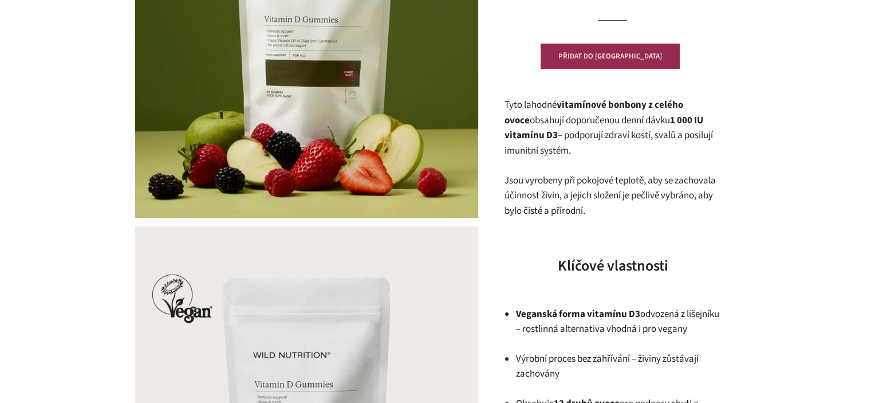
scroll to position [229, 0]
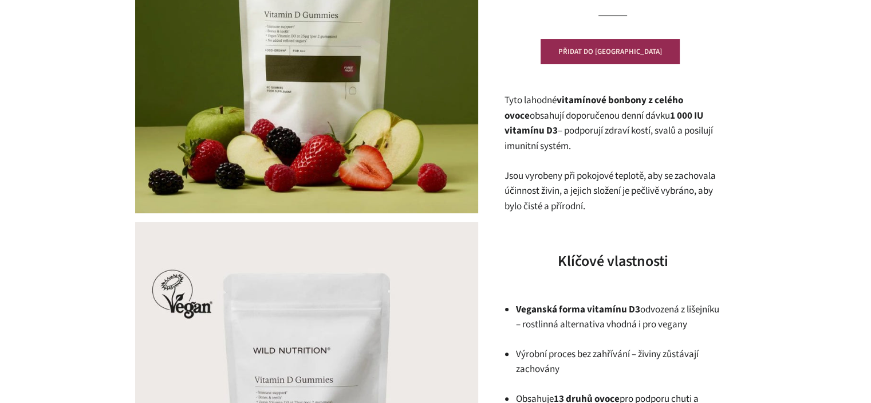
click at [615, 207] on p "Jsou vyrobeny při pokojové teplotě, aby se zachovala účinnost živin, a jejich s…" at bounding box center [613, 191] width 218 height 46
click at [614, 207] on p "Jsou vyrobeny při pokojové teplotě, aby se zachovala účinnost živin, a jejich s…" at bounding box center [613, 191] width 218 height 46
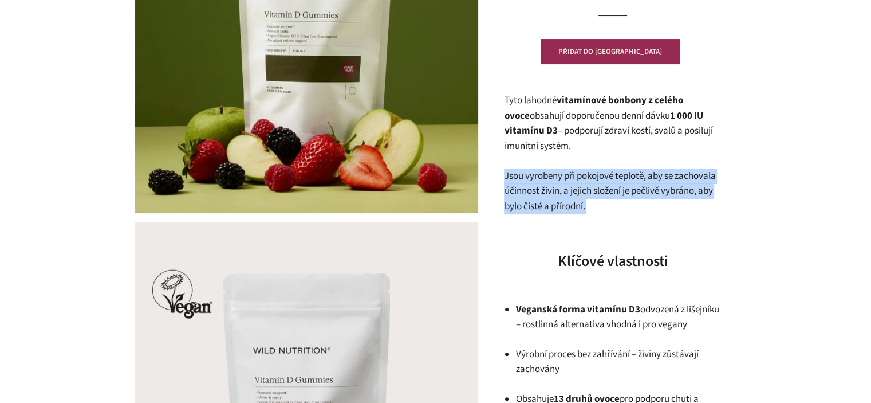
click at [614, 207] on p "Jsou vyrobeny při pokojové teplotě, aby se zachovala účinnost živin, a jejich s…" at bounding box center [613, 191] width 218 height 46
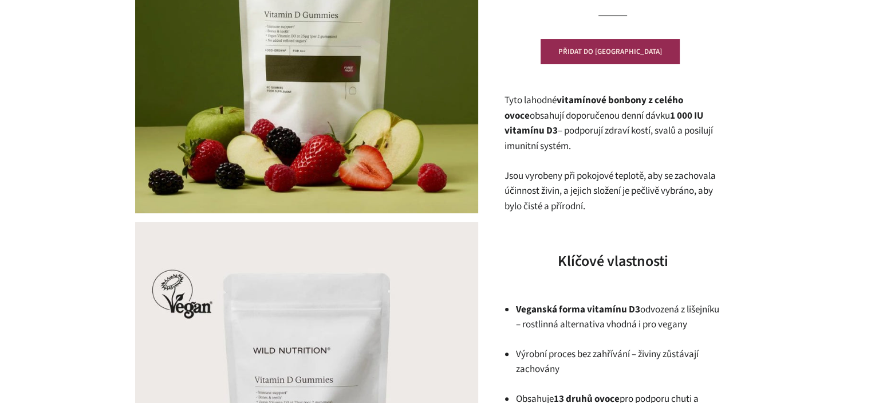
click at [591, 135] on p "Tyto lahodné vitamínové bonbony z celého ovoce obsahují doporučenou denní dávku…" at bounding box center [613, 123] width 218 height 61
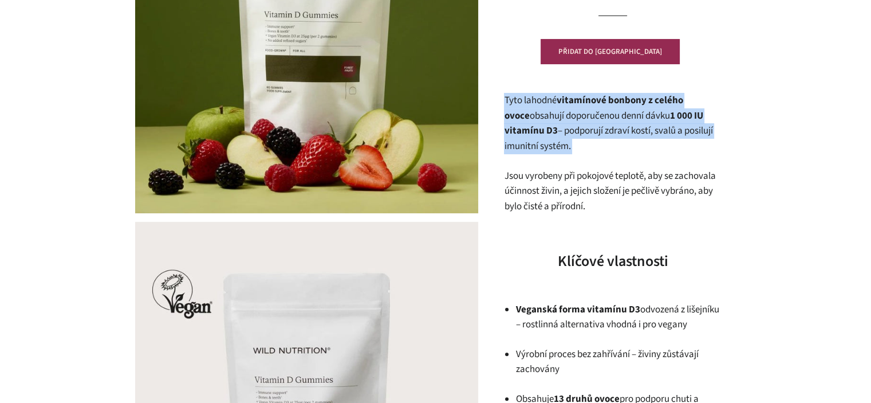
click at [591, 135] on p "Tyto lahodné vitamínové bonbony z celého ovoce obsahují doporučenou denní dávku…" at bounding box center [613, 123] width 218 height 61
drag, startPoint x: 628, startPoint y: 154, endPoint x: 681, endPoint y: 192, distance: 65.2
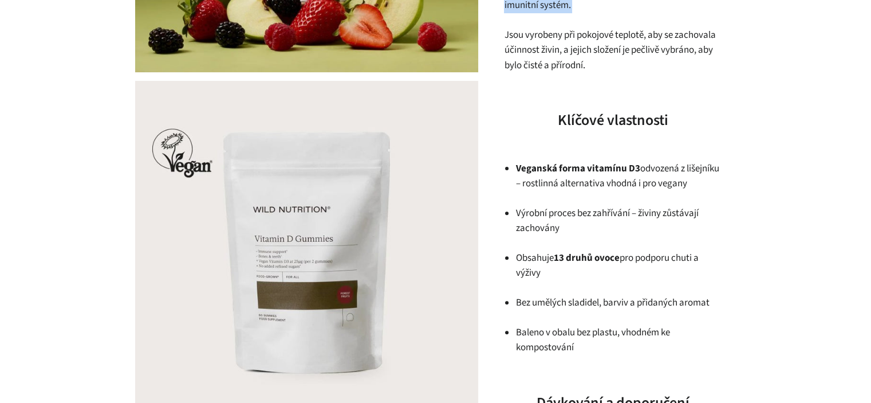
scroll to position [401, 0]
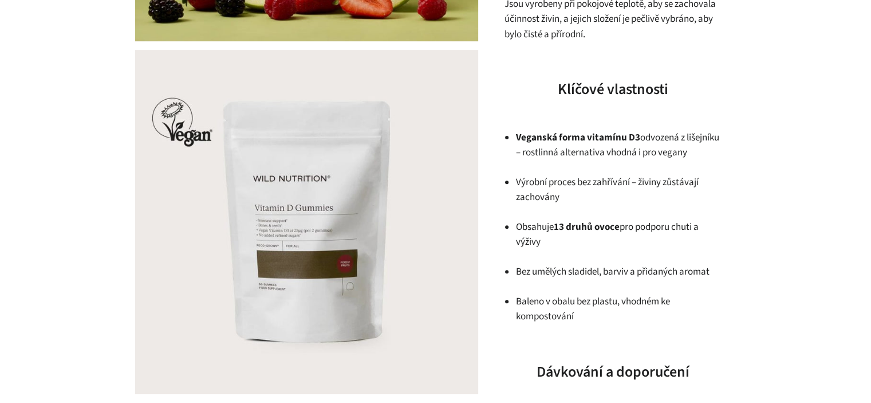
click at [712, 202] on p "Výrobní proces bez zahřívání – živiny zůstávají zachovány" at bounding box center [619, 190] width 206 height 30
click at [681, 152] on p "Veganská forma vitamínu D3 odvozená z lišejníku – rostlinná alternativa vhodná …" at bounding box center [619, 145] width 206 height 30
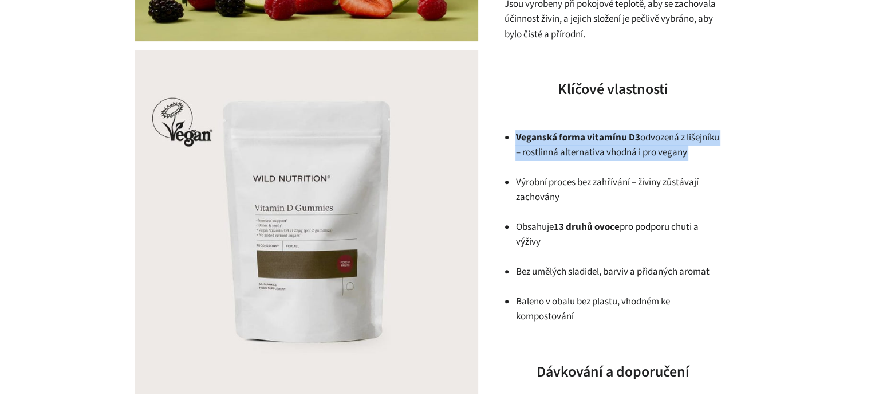
click at [681, 152] on p "Veganská forma vitamínu D3 odvozená z lišejníku – rostlinná alternativa vhodná …" at bounding box center [619, 145] width 206 height 30
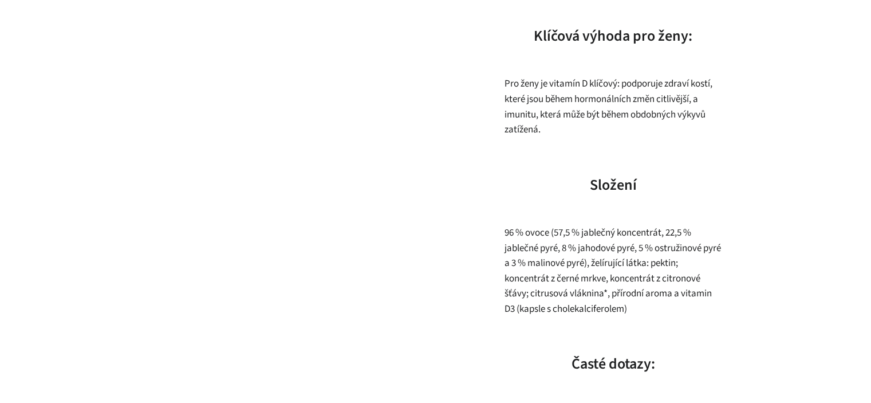
scroll to position [1031, 0]
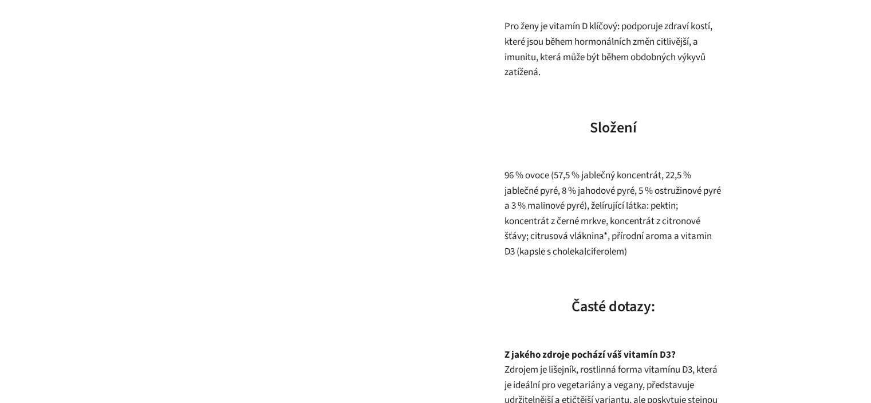
click at [643, 213] on span "96 % ovoce (57,5 % jablečný koncentrát, 22,5 % jablečné pyré, 8 % jahodové pyré…" at bounding box center [612, 213] width 217 height 90
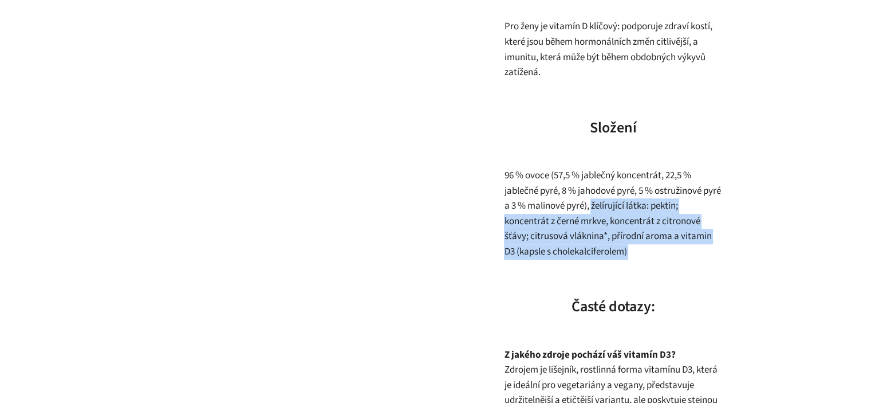
drag, startPoint x: 643, startPoint y: 213, endPoint x: 660, endPoint y: 257, distance: 47.7
click at [660, 257] on p "96 % ovoce (57,5 % jablečný koncentrát, 22,5 % jablečné pyré, 8 % jahodové pyré…" at bounding box center [613, 213] width 218 height 91
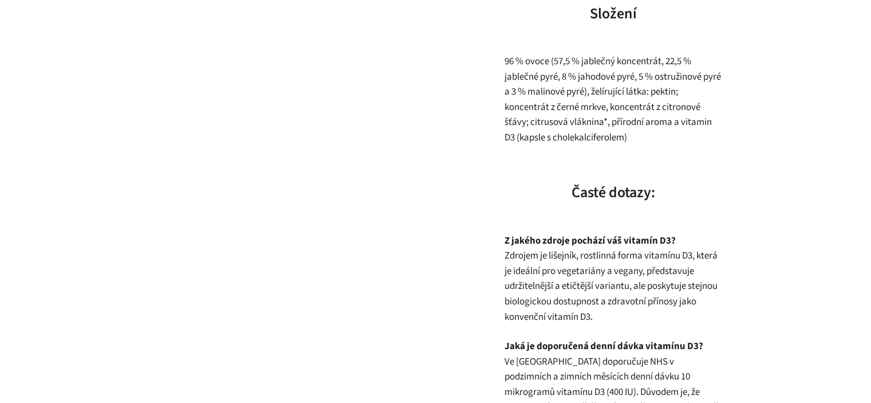
scroll to position [1146, 0]
click at [525, 256] on p "Z jakého zdroje pochází váš vitamín D3? Zdrojem je lišejník, rostlinná forma vi…" at bounding box center [613, 278] width 218 height 91
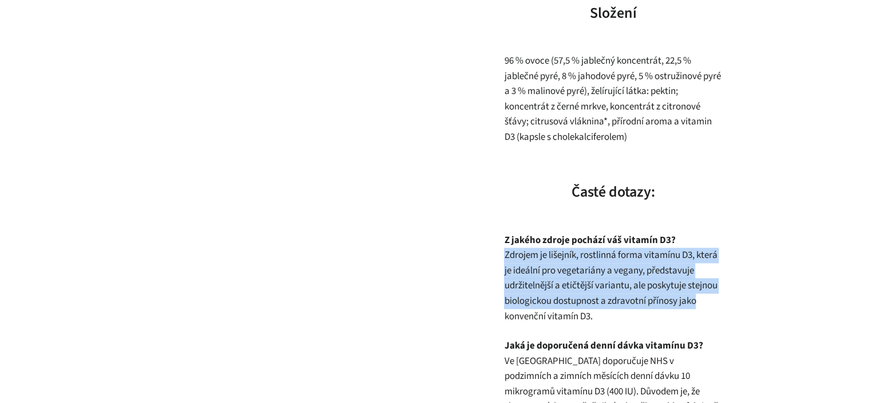
drag, startPoint x: 525, startPoint y: 256, endPoint x: 728, endPoint y: 304, distance: 208.4
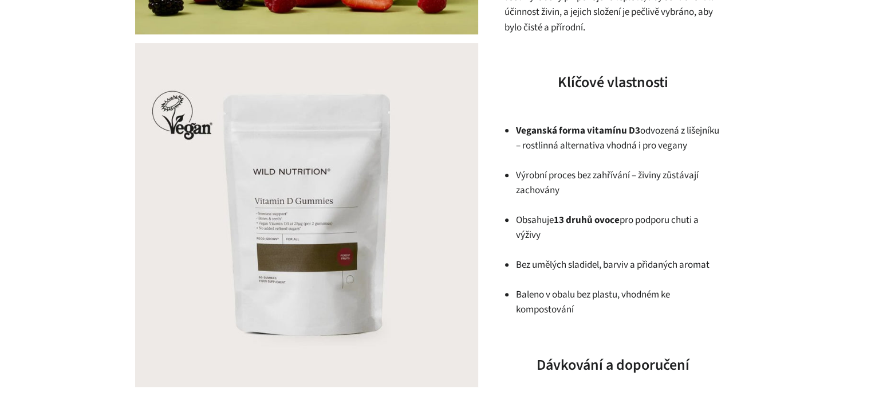
scroll to position [401, 0]
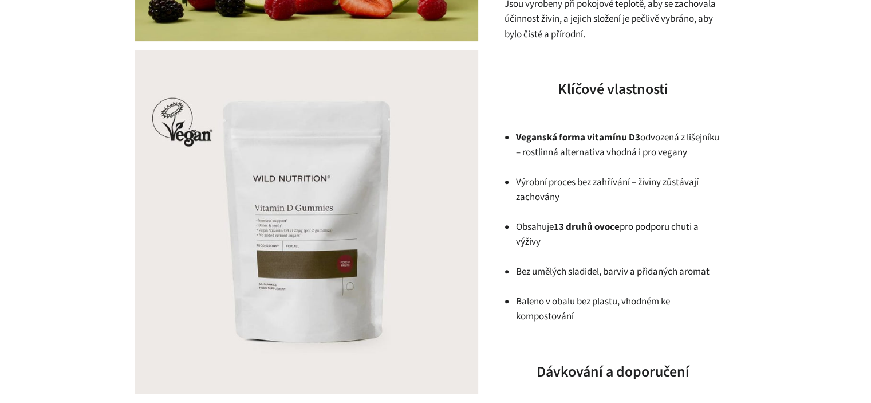
click at [571, 158] on p "Veganská forma vitamínu D3 odvozená z lišejníku – rostlinná alternativa vhodná …" at bounding box center [619, 145] width 206 height 30
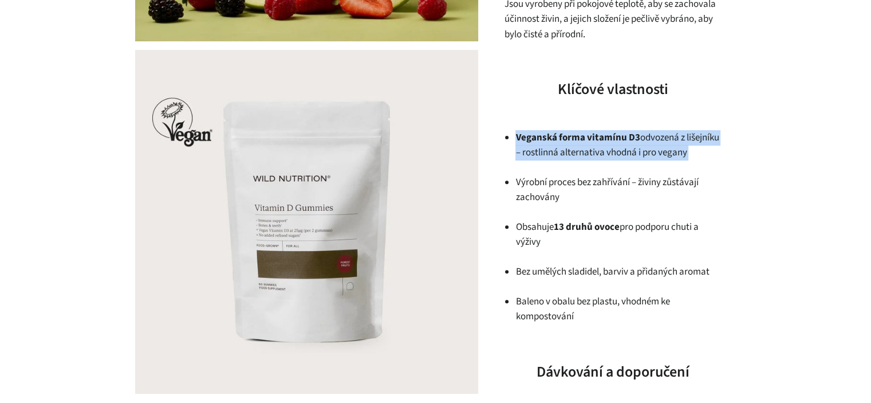
click at [571, 158] on p "Veganská forma vitamínu D3 odvozená z lišejníku – rostlinná alternativa vhodná …" at bounding box center [619, 145] width 206 height 30
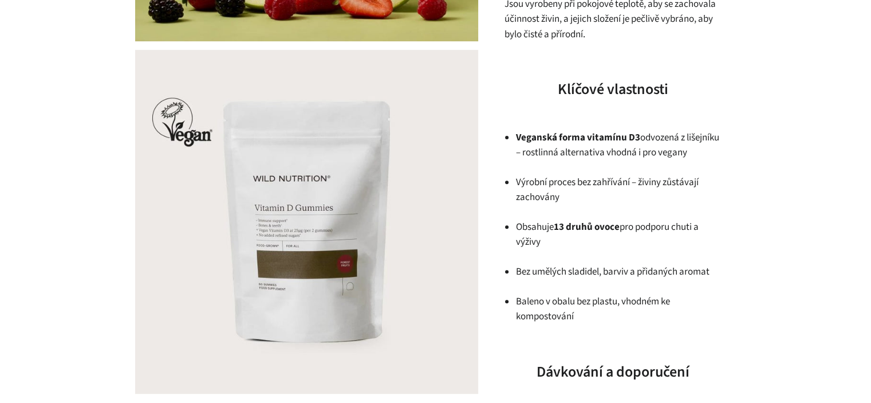
click at [716, 186] on p "Výrobní proces bez zahřívání – živiny zůstávají zachovány" at bounding box center [619, 190] width 206 height 30
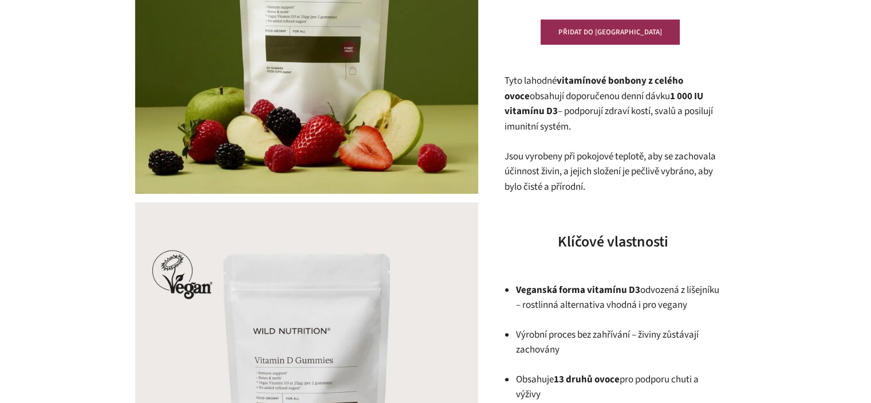
scroll to position [229, 0]
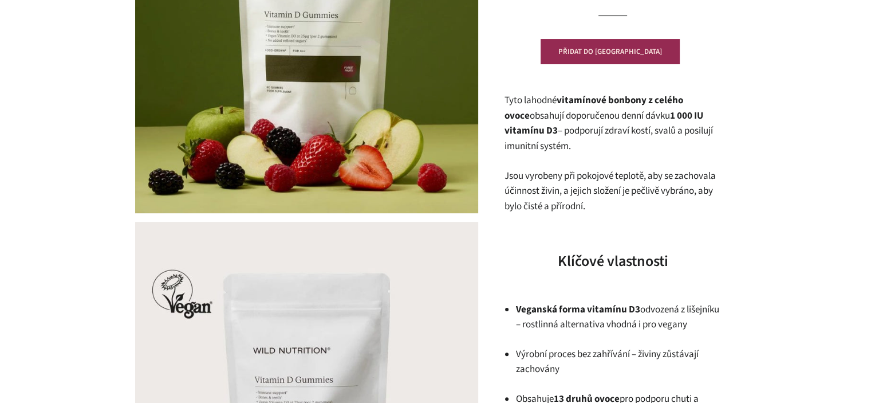
click at [587, 142] on p "Tyto lahodné vitamínové bonbony z celého ovoce obsahují doporučenou denní dávku…" at bounding box center [613, 123] width 218 height 61
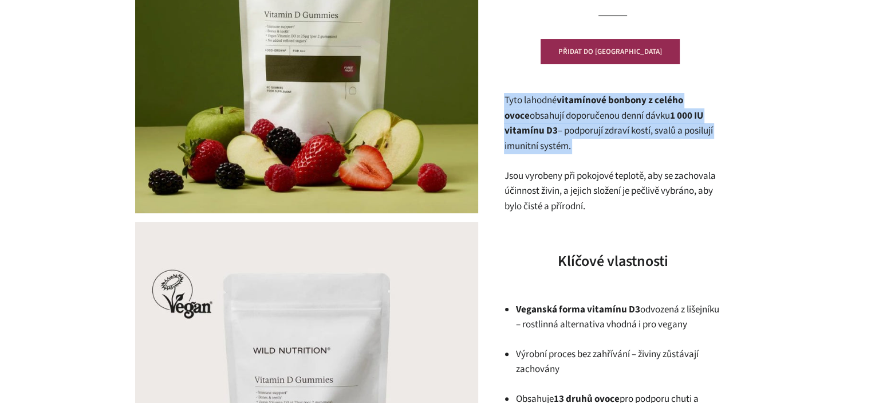
click at [587, 142] on p "Tyto lahodné vitamínové bonbony z celého ovoce obsahují doporučenou denní dávku…" at bounding box center [613, 123] width 218 height 61
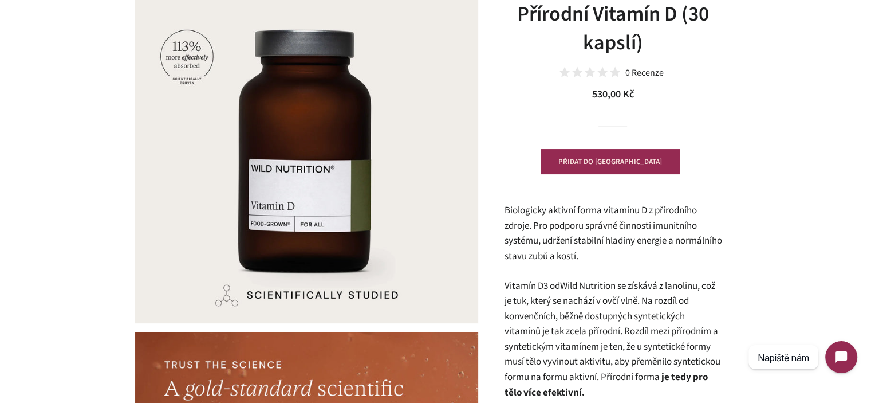
scroll to position [229, 0]
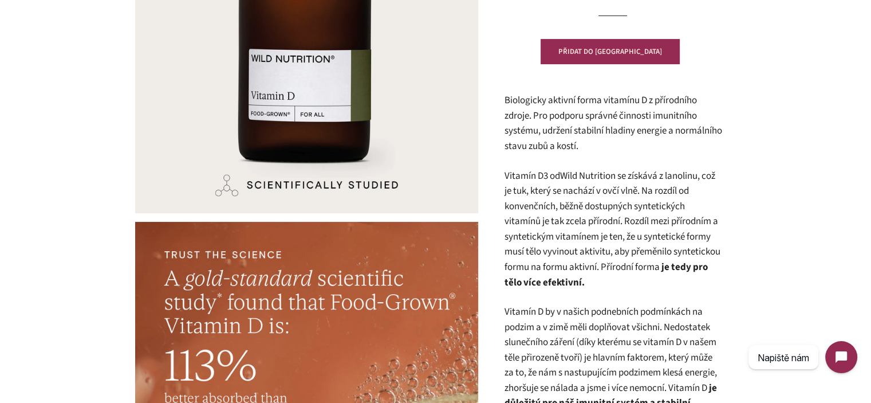
click at [518, 99] on span "Biologicky aktivní forma vitamínu D z přírodního zdroje. Pro podporu správné či…" at bounding box center [613, 123] width 218 height 60
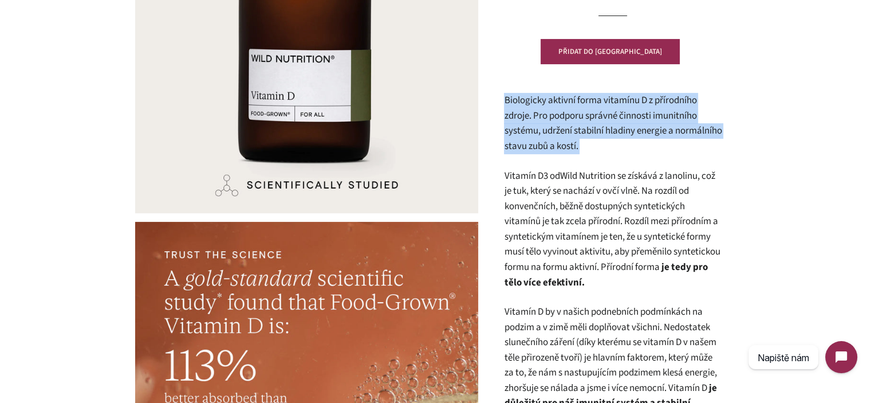
drag, startPoint x: 518, startPoint y: 99, endPoint x: 643, endPoint y: 139, distance: 131.4
click at [642, 139] on p "Biologicky aktivní forma vitamínu D z přírodního zdroje. Pro podporu správné či…" at bounding box center [613, 123] width 218 height 61
click at [645, 141] on p "Biologicky aktivní forma vitamínu D z přírodního zdroje. Pro podporu správné či…" at bounding box center [613, 123] width 218 height 61
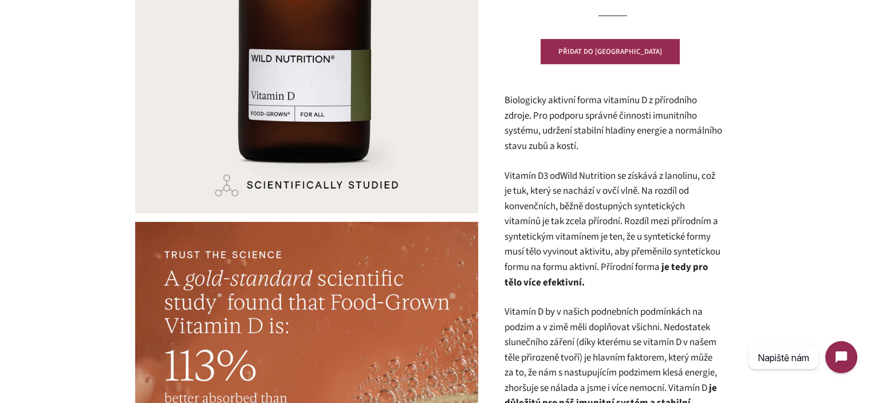
click at [646, 142] on p "Biologicky aktivní forma vitamínu D z přírodního zdroje. Pro podporu správné či…" at bounding box center [613, 123] width 218 height 61
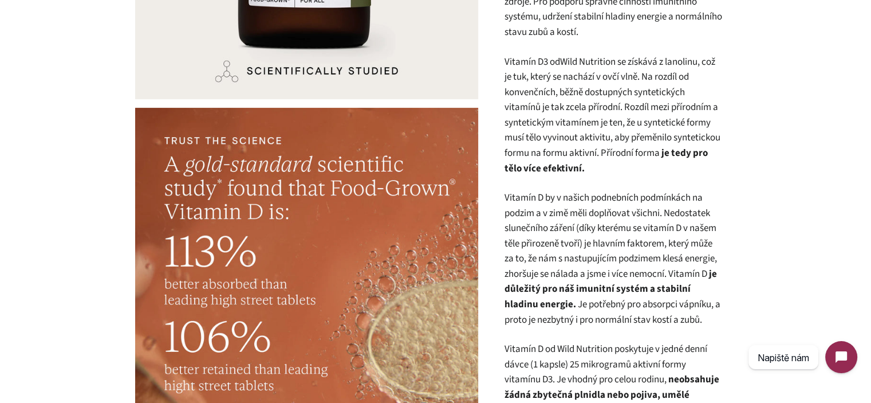
scroll to position [344, 0]
click at [614, 135] on p "Vitamín D3 od Wild Nutrition se získává z lanolinu, což je tuk, který se nacház…" at bounding box center [613, 115] width 218 height 122
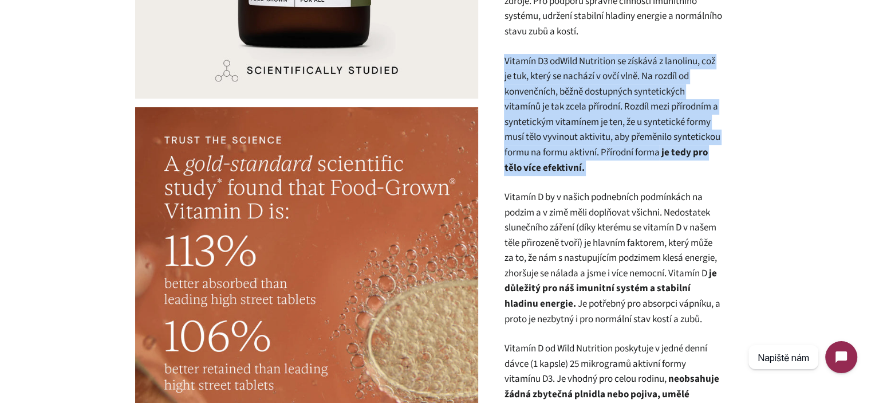
click at [614, 135] on p "Vitamín D3 od Wild Nutrition se získává z lanolinu, což je tuk, který se nacház…" at bounding box center [613, 115] width 218 height 122
click at [633, 155] on p "Vitamín D3 od Wild Nutrition se získává z lanolinu, což je tuk, který se nacház…" at bounding box center [613, 115] width 218 height 122
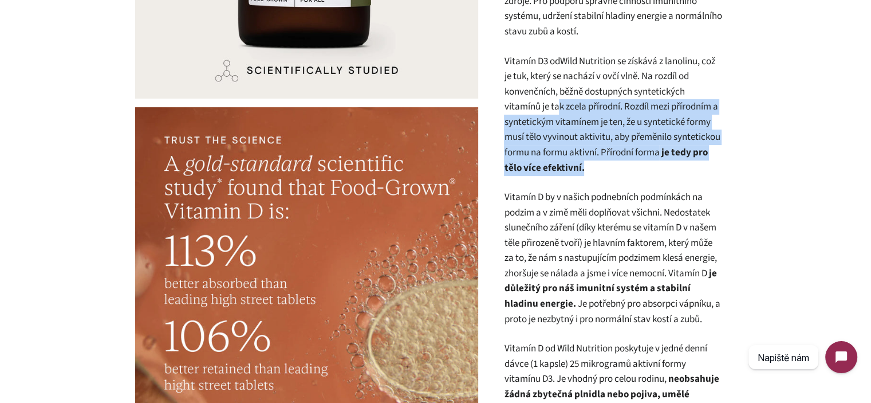
drag, startPoint x: 635, startPoint y: 162, endPoint x: 561, endPoint y: 115, distance: 87.6
click at [559, 114] on p "Vitamín D3 od Wild Nutrition se získává z lanolinu, což je tuk, který se nacház…" at bounding box center [613, 115] width 218 height 122
click at [563, 116] on p "Vitamín D3 od Wild Nutrition se získává z lanolinu, což je tuk, který se nacház…" at bounding box center [613, 115] width 218 height 122
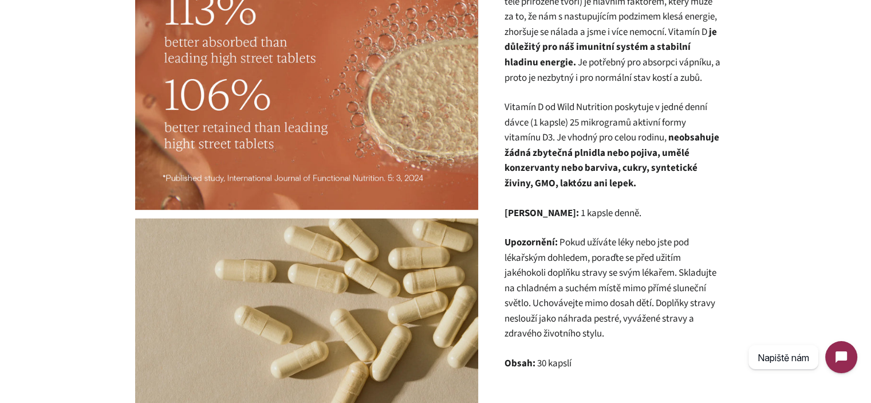
scroll to position [590, 0]
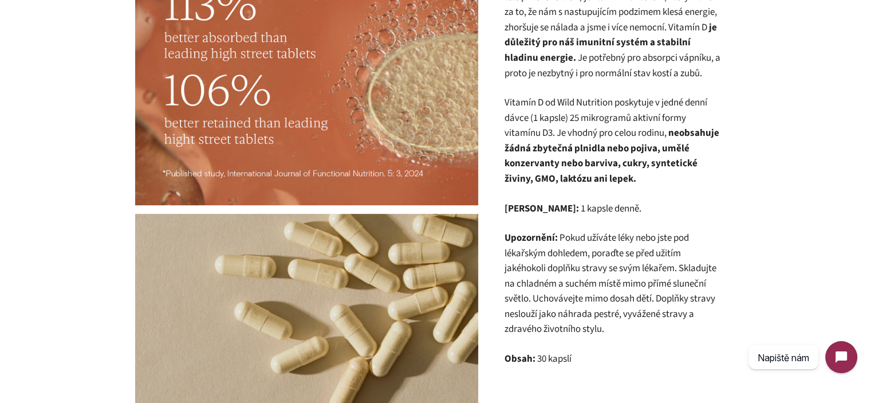
click at [532, 171] on strong "neobsahuje žádná zbytečná plnidla nebo pojiva, umělé konzervanty nebo barviva, …" at bounding box center [611, 156] width 215 height 60
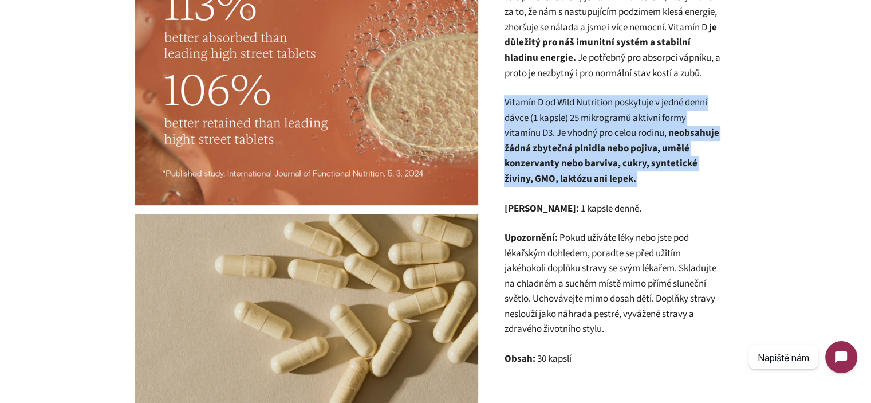
click at [532, 171] on strong "neobsahuje žádná zbytečná plnidla nebo pojiva, umělé konzervanty nebo barviva, …" at bounding box center [611, 156] width 215 height 60
click at [713, 178] on p "Vitamín D od Wild Nutrition poskytuje v jedné denní dávce (1 kapsle) 25 mikrogr…" at bounding box center [613, 140] width 218 height 91
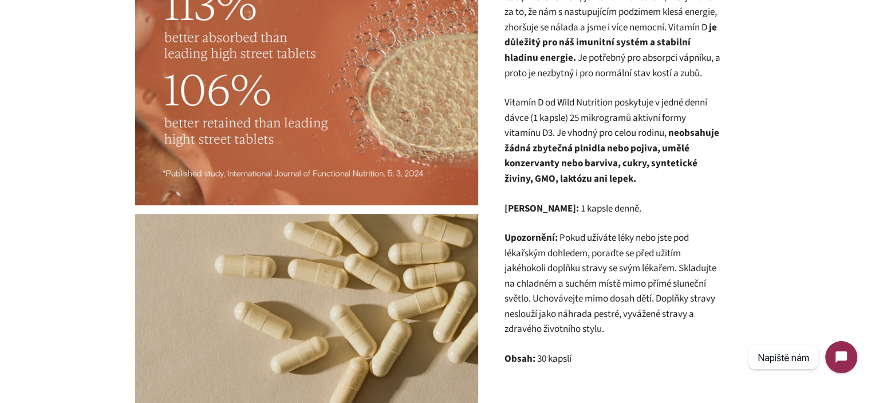
click at [697, 174] on p "Vitamín D od Wild Nutrition poskytuje v jedné denní dávce (1 kapsle) 25 mikrogr…" at bounding box center [613, 140] width 218 height 91
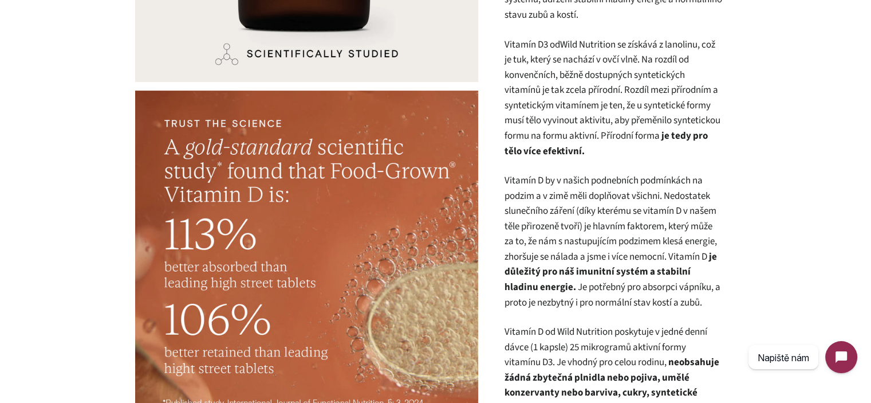
scroll to position [532, 0]
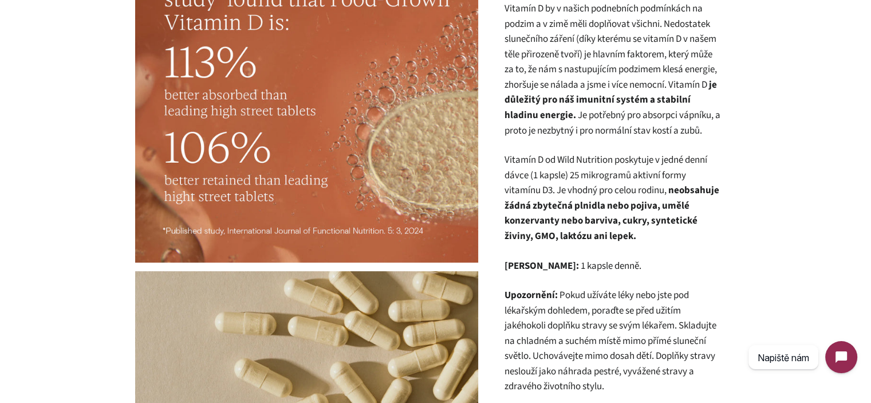
click at [602, 175] on p "Vitamín D od Wild Nutrition poskytuje v jedné denní dávce (1 kapsle) 25 mikrogr…" at bounding box center [613, 197] width 218 height 91
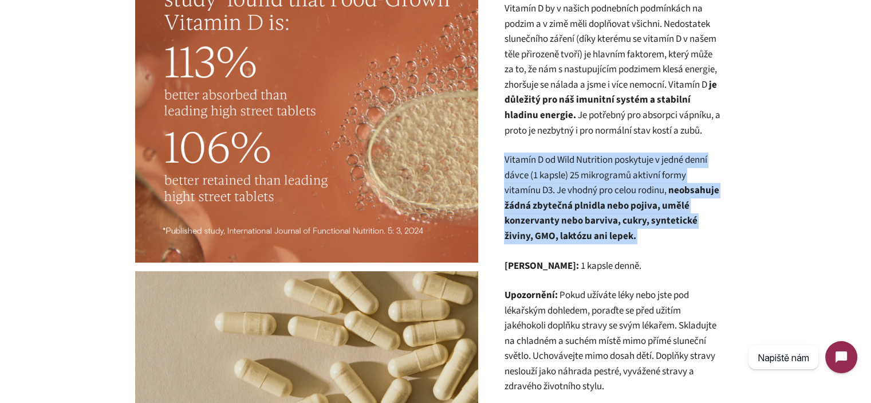
click at [602, 175] on p "Vitamín D od Wild Nutrition poskytuje v jedné denní dávce (1 kapsle) 25 mikrogr…" at bounding box center [613, 197] width 218 height 91
click at [624, 209] on strong "neobsahuje žádná zbytečná plnidla nebo pojiva, umělé konzervanty nebo barviva, …" at bounding box center [611, 213] width 215 height 60
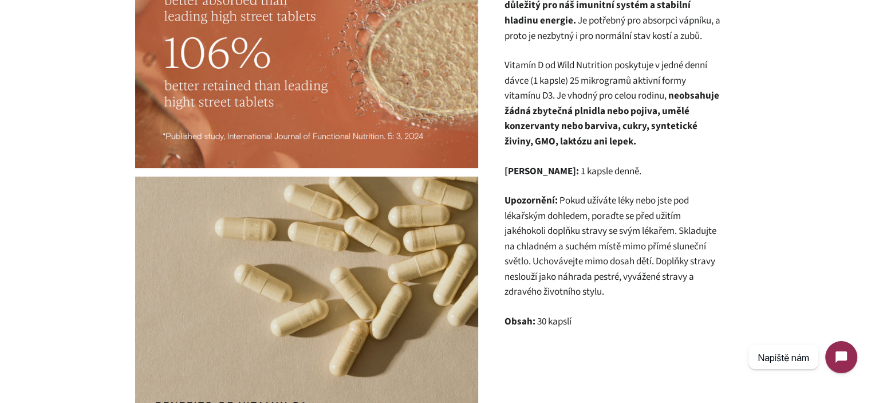
scroll to position [647, 0]
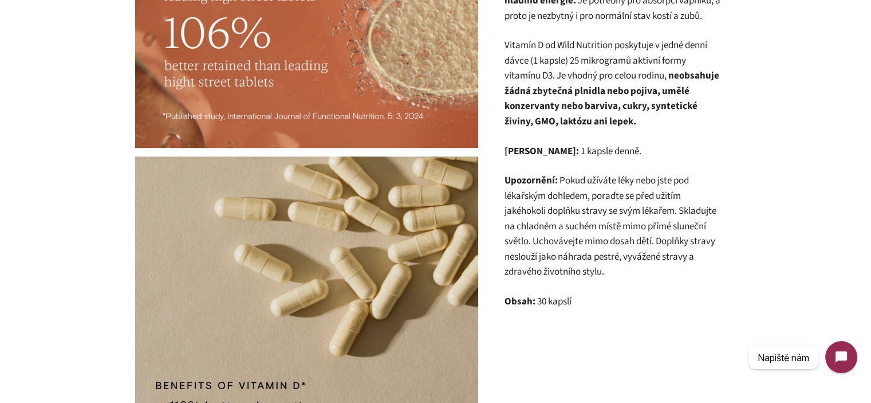
click at [600, 216] on p "Upozornění: Pokud užíváte léky nebo jste pod lékařským dohledem, poraďte se pře…" at bounding box center [613, 226] width 218 height 107
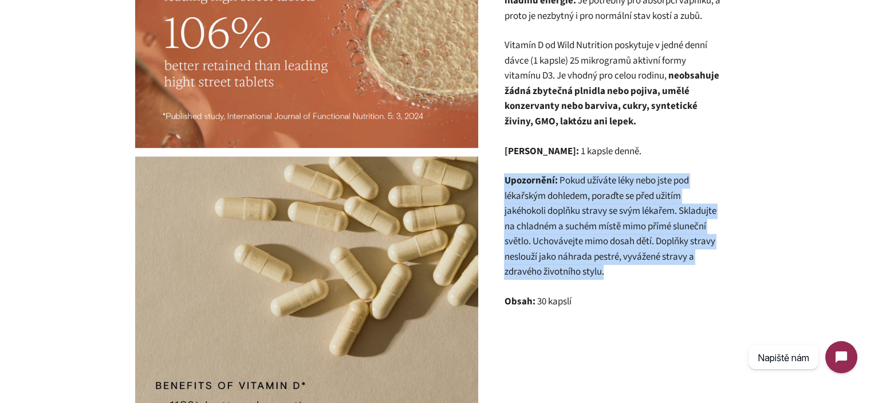
click at [600, 216] on p "Upozornění: Pokud užíváte léky nebo jste pod lékařským dohledem, poraďte se pře…" at bounding box center [613, 226] width 218 height 107
click at [623, 268] on p "Upozornění: Pokud užíváte léky nebo jste pod lékařským dohledem, poraďte se pře…" at bounding box center [613, 226] width 218 height 107
drag, startPoint x: 624, startPoint y: 270, endPoint x: 501, endPoint y: 182, distance: 150.7
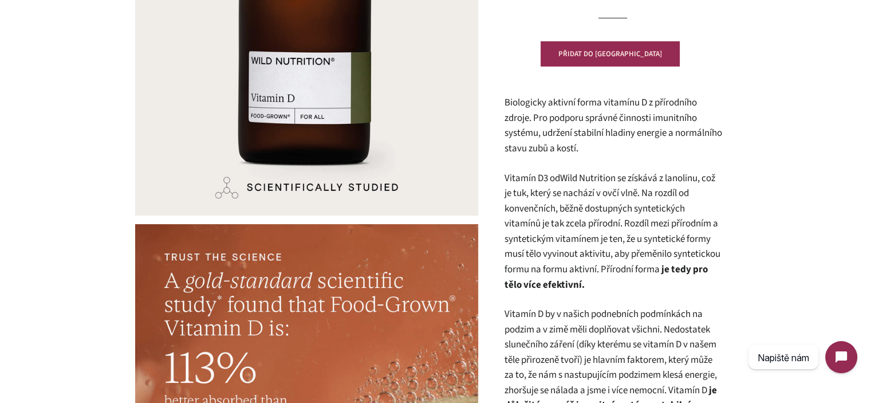
scroll to position [229, 0]
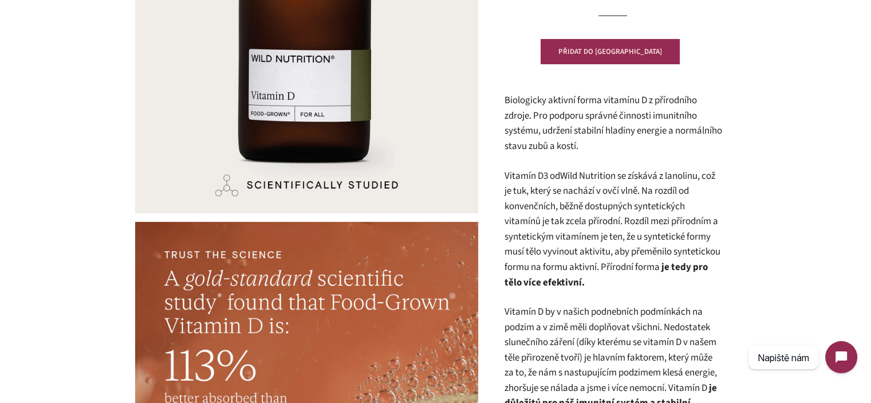
click at [511, 171] on p "Vitamín D3 od Wild Nutrition se získává z lanolinu, což je tuk, který se nacház…" at bounding box center [613, 229] width 218 height 122
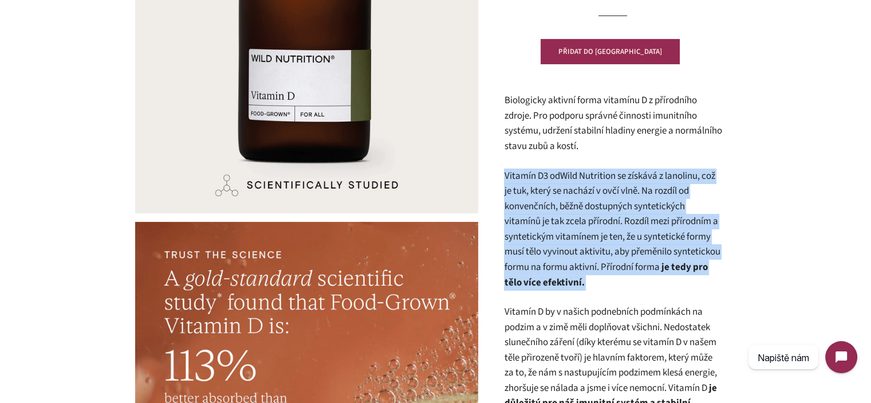
drag, startPoint x: 511, startPoint y: 171, endPoint x: 643, endPoint y: 282, distance: 172.8
click at [643, 282] on p "Vitamín D3 od Wild Nutrition se získává z lanolinu, což je tuk, který se nacház…" at bounding box center [613, 229] width 218 height 122
drag, startPoint x: 643, startPoint y: 282, endPoint x: 514, endPoint y: 178, distance: 165.9
click at [514, 178] on p "Vitamín D3 od Wild Nutrition se získává z lanolinu, což je tuk, který se nacház…" at bounding box center [613, 229] width 218 height 122
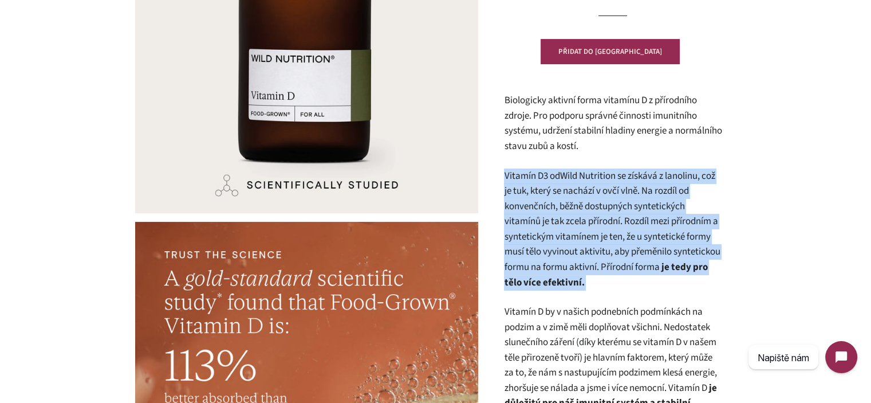
click at [514, 178] on p "Vitamín D3 od Wild Nutrition se získává z lanolinu, což je tuk, který se nacház…" at bounding box center [613, 229] width 218 height 122
drag, startPoint x: 513, startPoint y: 178, endPoint x: 626, endPoint y: 274, distance: 148.3
click at [626, 274] on p "Vitamín D3 od Wild Nutrition se získává z lanolinu, což je tuk, který se nacház…" at bounding box center [613, 229] width 218 height 122
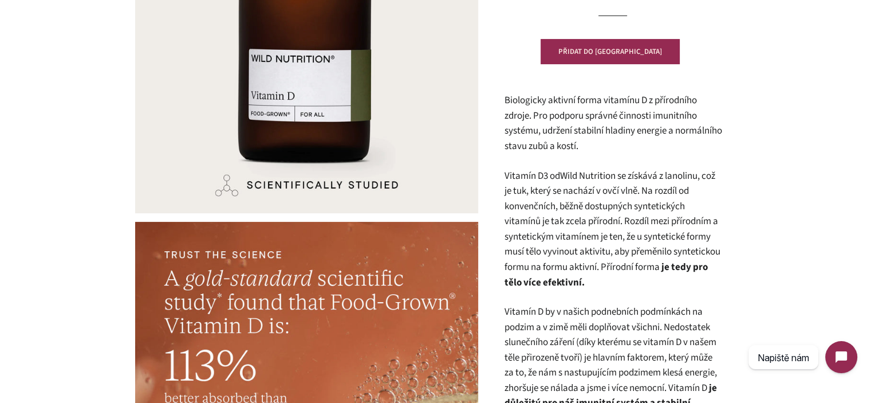
click at [626, 286] on p "Vitamín D3 od Wild Nutrition se získává z lanolinu, což je tuk, který se nacház…" at bounding box center [613, 229] width 218 height 122
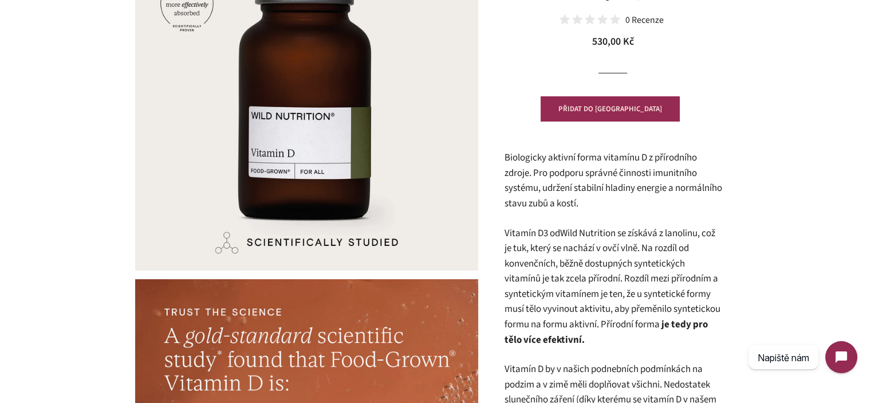
click at [639, 242] on p "Vitamín D3 od Wild Nutrition se získává z lanolinu, což je tuk, který se nacház…" at bounding box center [613, 287] width 218 height 122
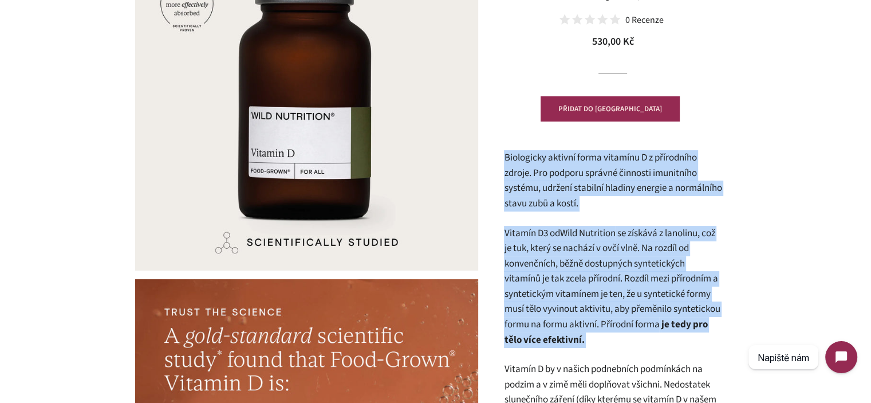
drag, startPoint x: 639, startPoint y: 242, endPoint x: 605, endPoint y: 198, distance: 55.9
click at [605, 198] on span "Biologicky aktivní forma vitamínu D z přírodního zdroje. Pro podporu správné či…" at bounding box center [613, 181] width 218 height 60
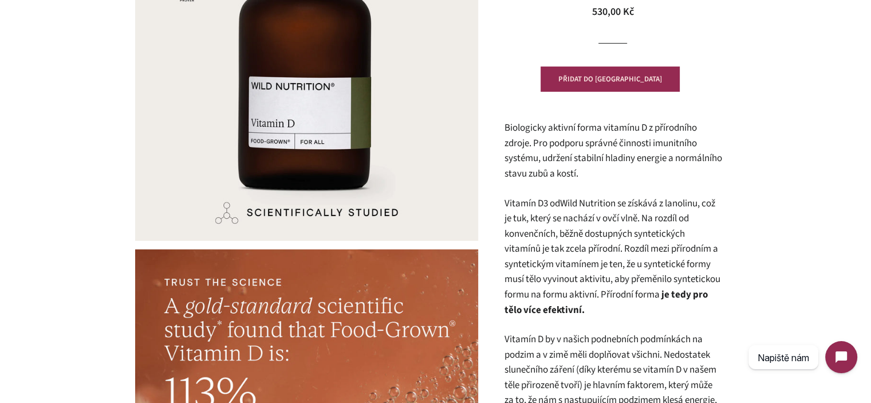
scroll to position [229, 0]
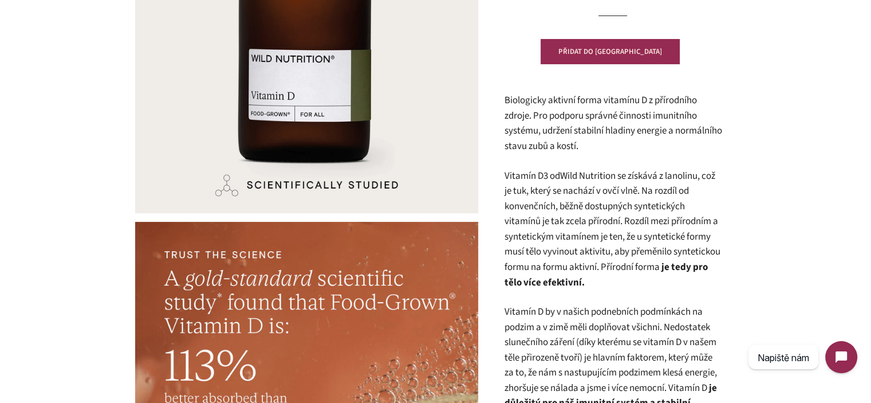
click at [568, 199] on p "Vitamín D3 od Wild Nutrition se získává z lanolinu, což je tuk, který se nacház…" at bounding box center [613, 229] width 218 height 122
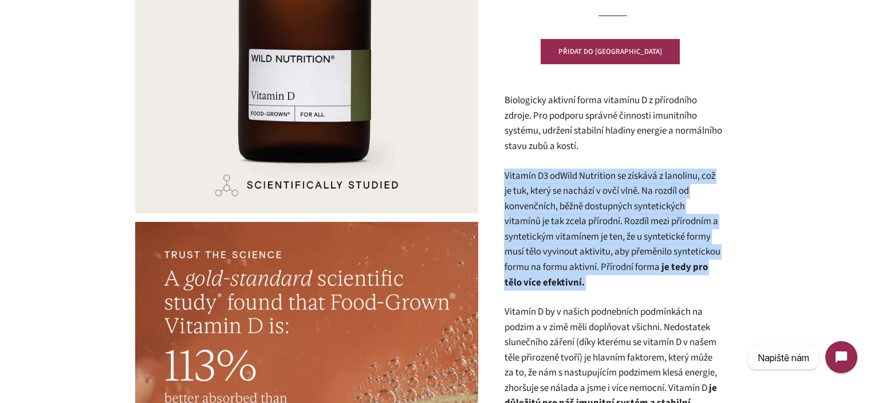
click at [568, 199] on p "Vitamín D3 od Wild Nutrition se získává z lanolinu, což je tuk, který se nacház…" at bounding box center [613, 229] width 218 height 122
click at [638, 252] on p "Vitamín D3 od Wild Nutrition se získává z lanolinu, což je tuk, který se nacház…" at bounding box center [613, 229] width 218 height 122
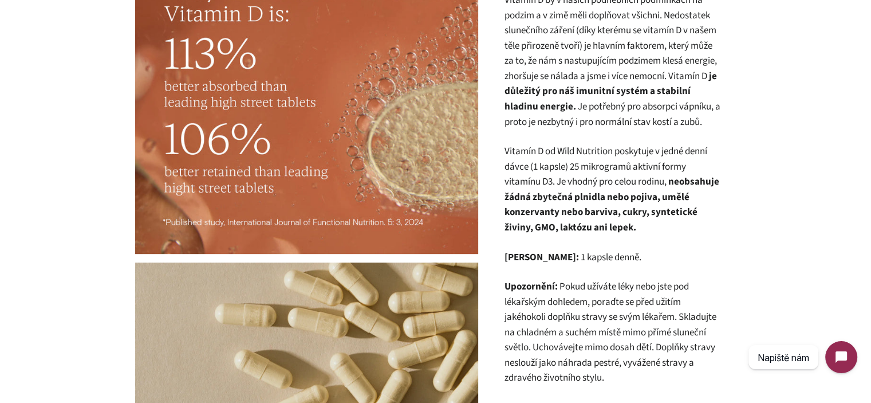
scroll to position [401, 0]
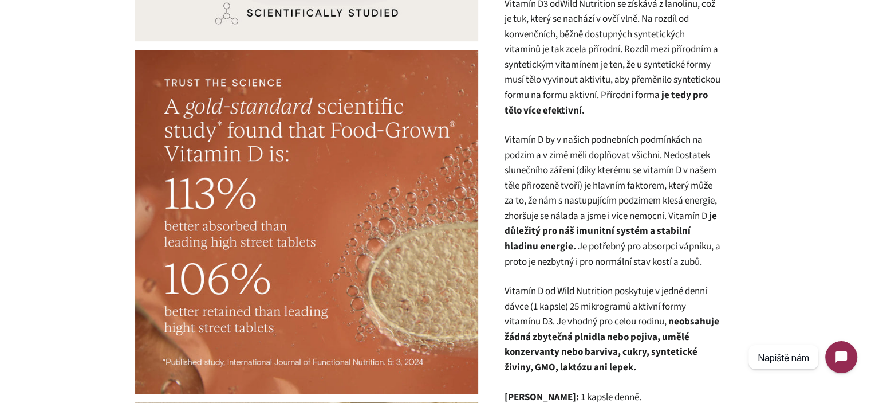
click at [565, 187] on p "Vitamín D by v našich podnebních podmínkách na podzim a v zimě měli doplňovat v…" at bounding box center [613, 200] width 218 height 137
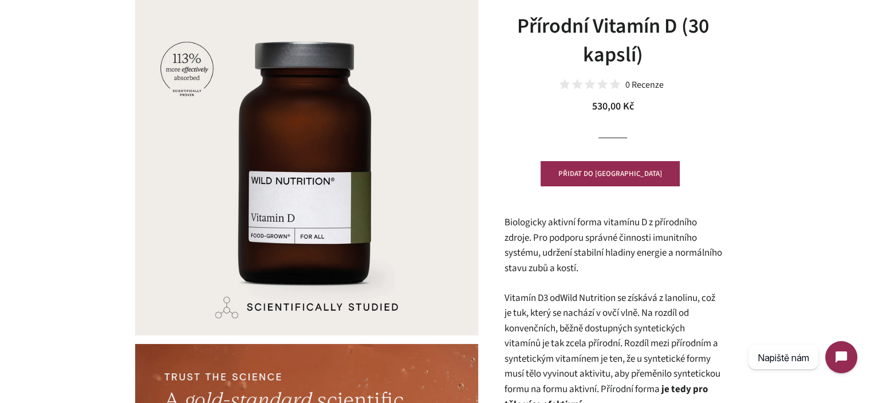
scroll to position [115, 0]
